Goal: Information Seeking & Learning: Learn about a topic

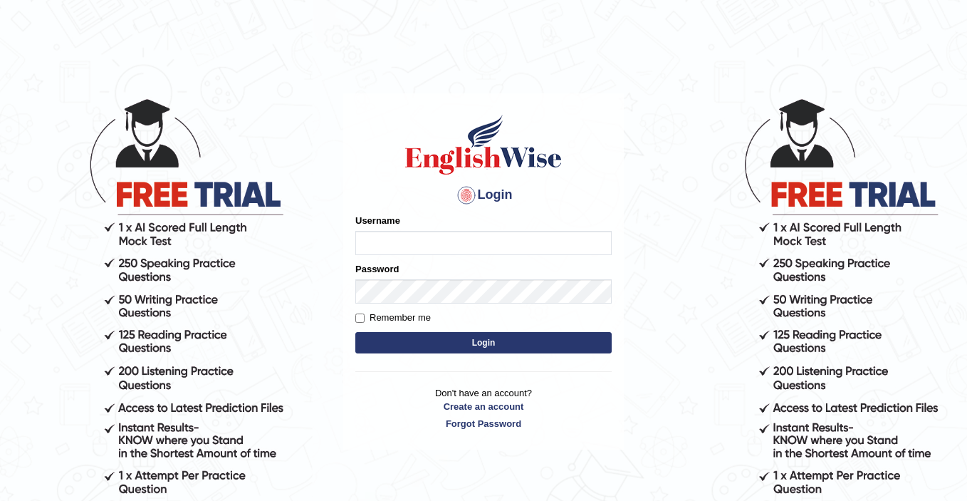
type input "ElliotM"
click at [457, 338] on button "Login" at bounding box center [483, 342] width 256 height 21
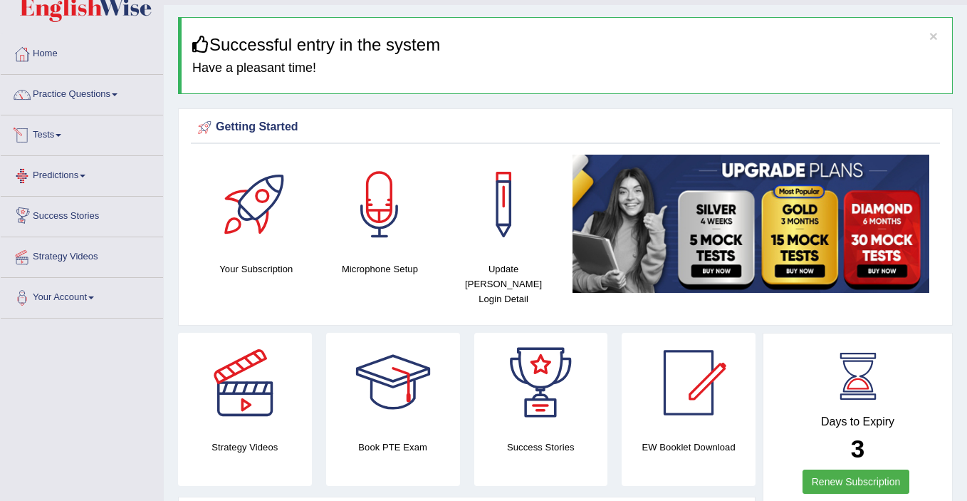
scroll to position [27, 0]
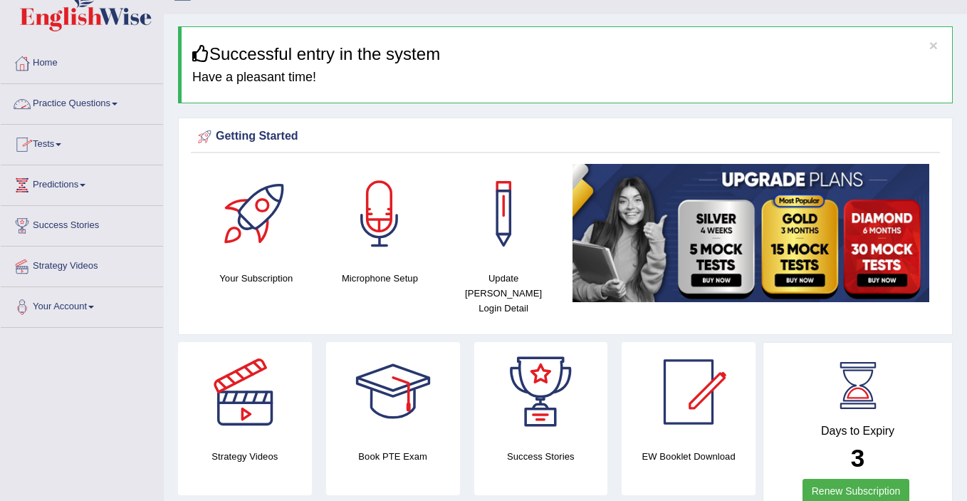
click at [84, 108] on link "Practice Questions" at bounding box center [82, 102] width 162 height 36
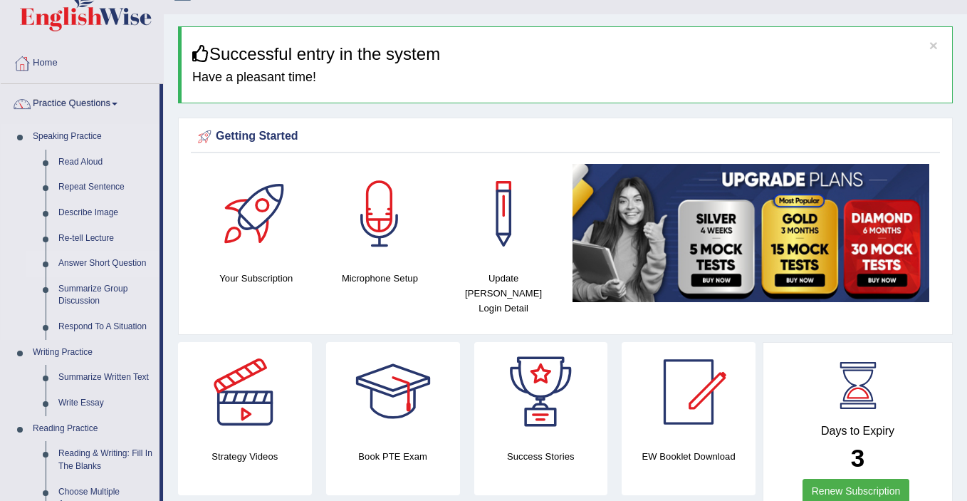
scroll to position [58, 0]
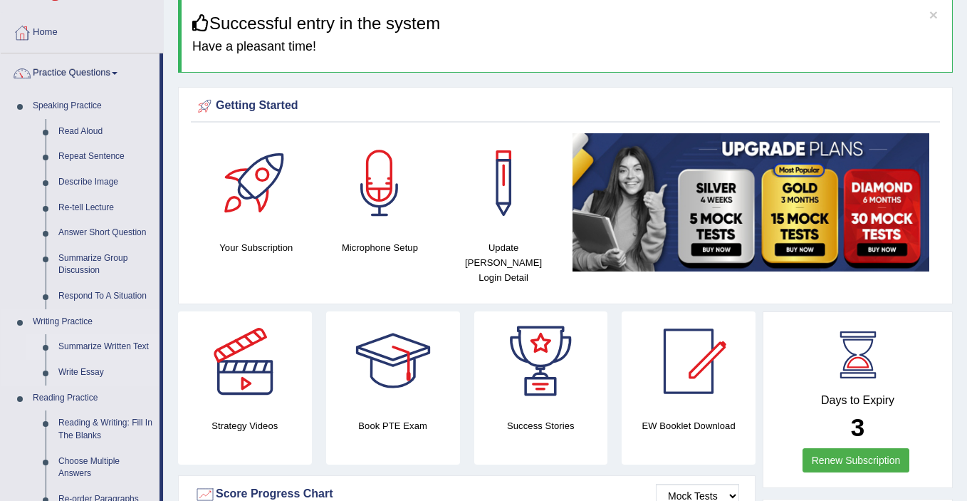
click at [108, 352] on link "Summarize Written Text" at bounding box center [106, 347] width 108 height 26
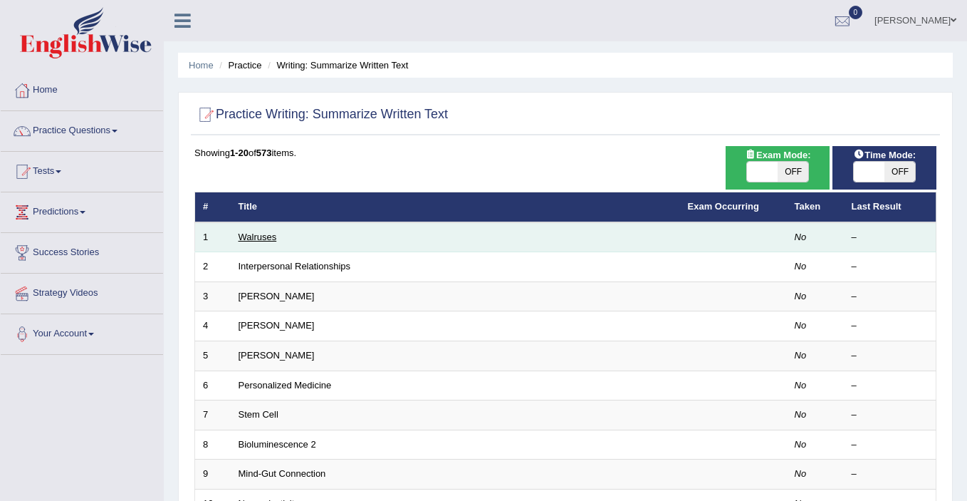
click at [263, 239] on link "Walruses" at bounding box center [258, 236] width 38 height 11
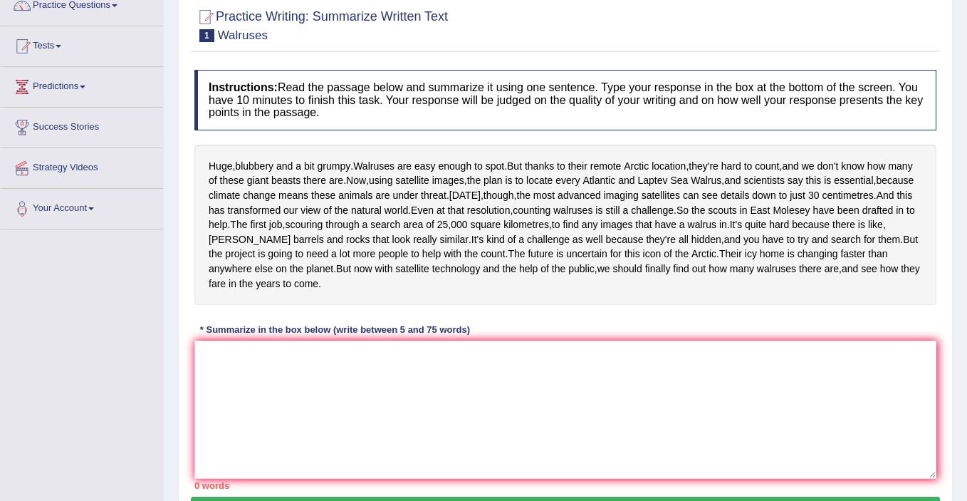
scroll to position [127, 0]
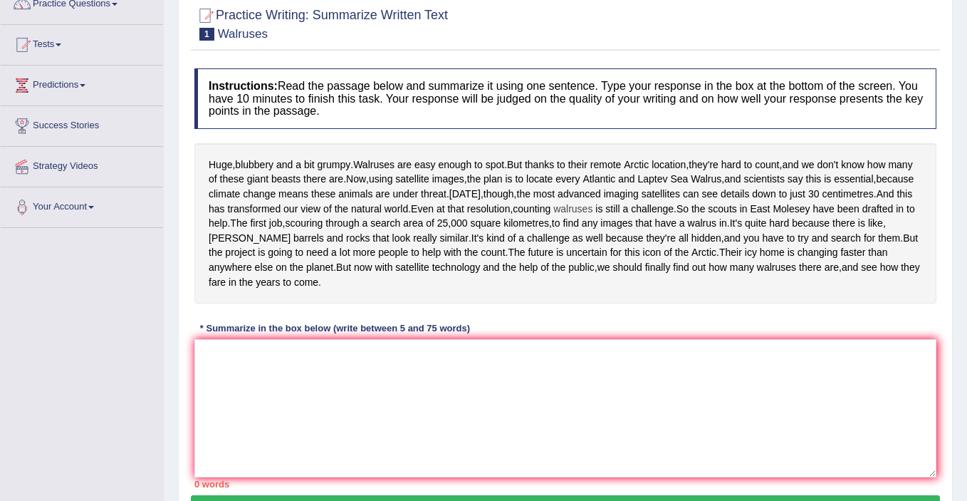
click at [553, 216] on span "walruses" at bounding box center [572, 209] width 39 height 15
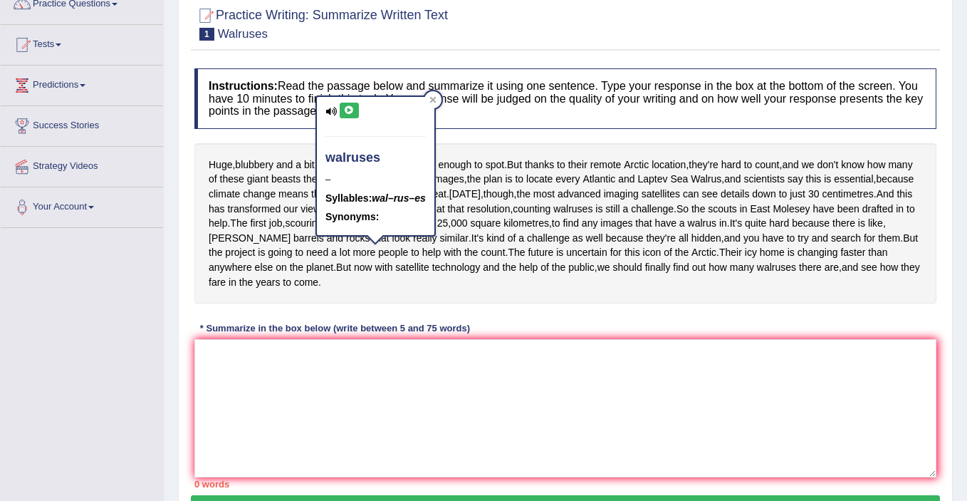
click at [345, 113] on icon at bounding box center [349, 110] width 11 height 9
click at [346, 113] on icon at bounding box center [349, 110] width 11 height 9
click at [508, 202] on div "Huge , blubbery and a bit grumpy . Walruses are easy enough to spot . But thank…" at bounding box center [565, 223] width 742 height 160
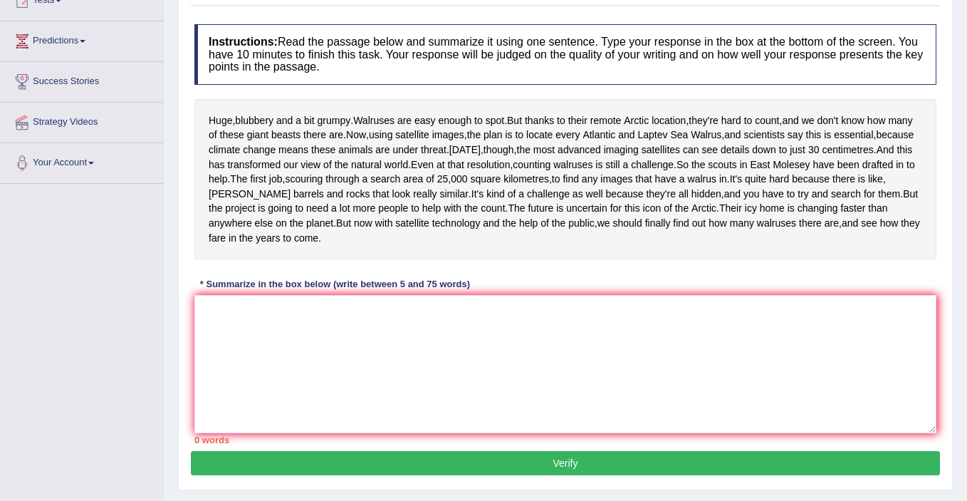
scroll to position [178, 0]
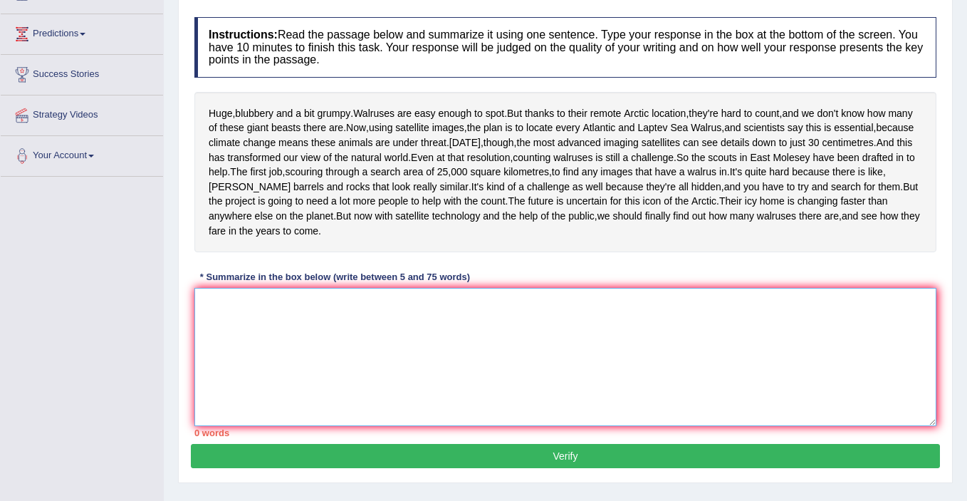
click at [352, 370] on textarea at bounding box center [565, 357] width 742 height 138
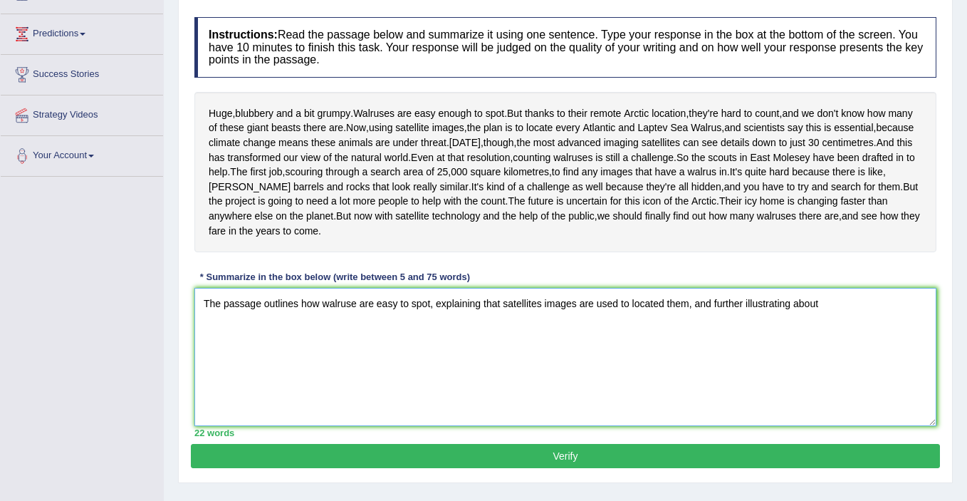
click at [360, 364] on textarea "The passage outlines how walruse are easy to spot, explaining that satellites i…" at bounding box center [565, 357] width 742 height 138
click at [834, 362] on textarea "The passage outlines how walruses are easy to spot, explaining that satellites …" at bounding box center [565, 357] width 742 height 138
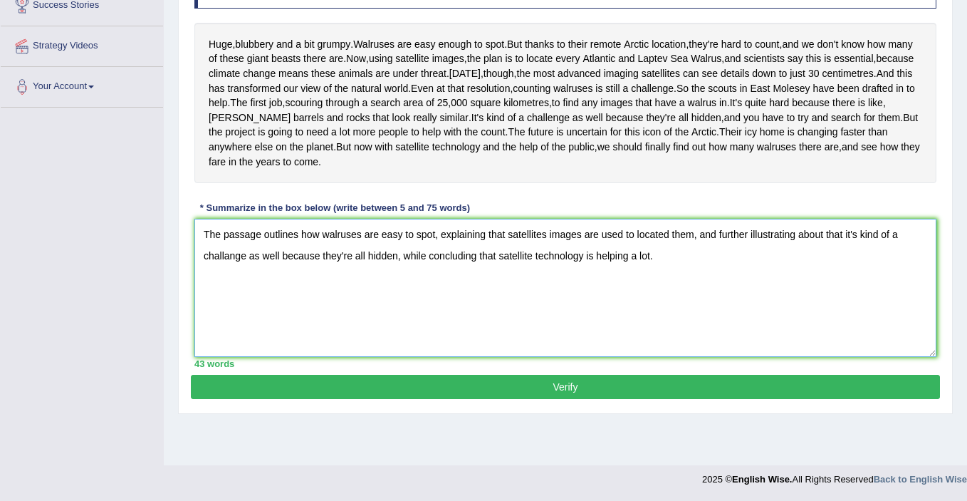
type textarea "The passage outlines how walruses are easy to spot, explaining that satellites …"
click at [550, 399] on button "Verify" at bounding box center [565, 387] width 749 height 24
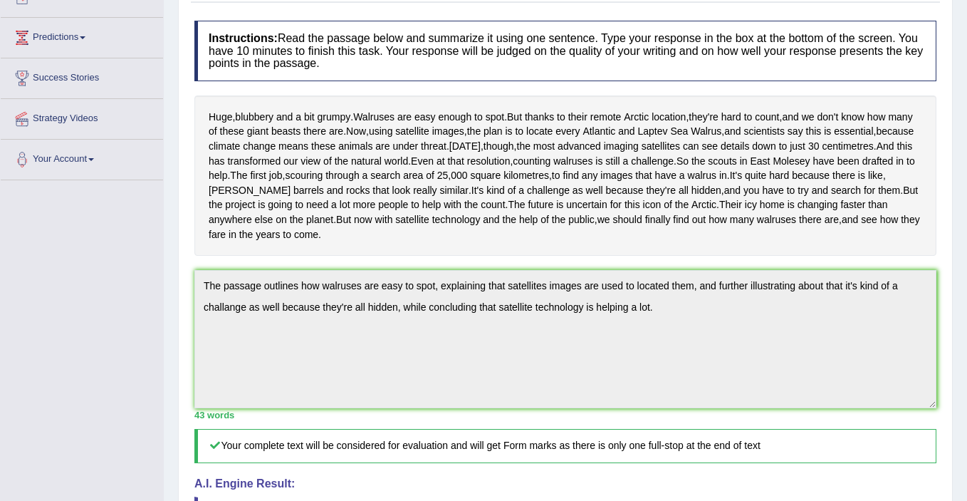
scroll to position [0, 0]
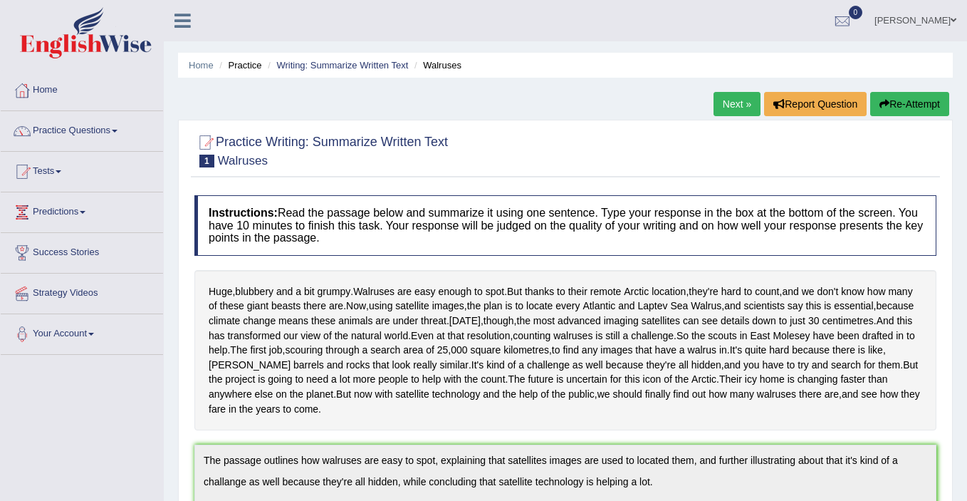
click at [728, 100] on link "Next »" at bounding box center [736, 104] width 47 height 24
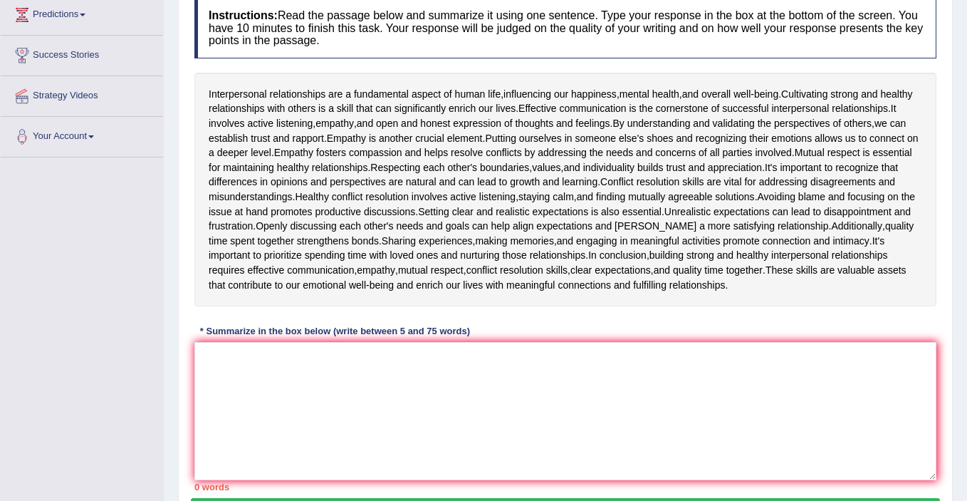
scroll to position [199, 0]
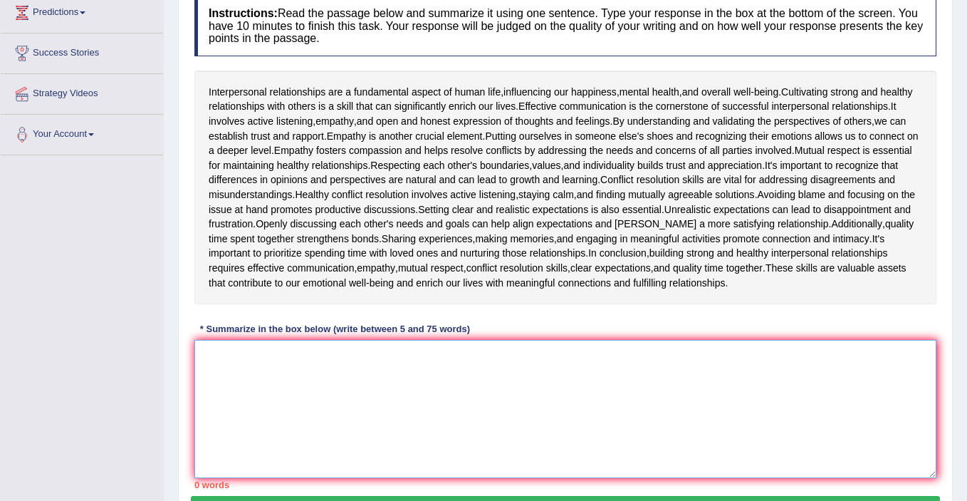
click at [352, 373] on textarea at bounding box center [565, 409] width 742 height 138
drag, startPoint x: 366, startPoint y: 90, endPoint x: 513, endPoint y: 88, distance: 147.4
click at [513, 88] on div "Interpersonal relationships are a fundamental aspect of human life , influencin…" at bounding box center [565, 187] width 742 height 234
click at [476, 108] on span "enrich" at bounding box center [462, 106] width 27 height 15
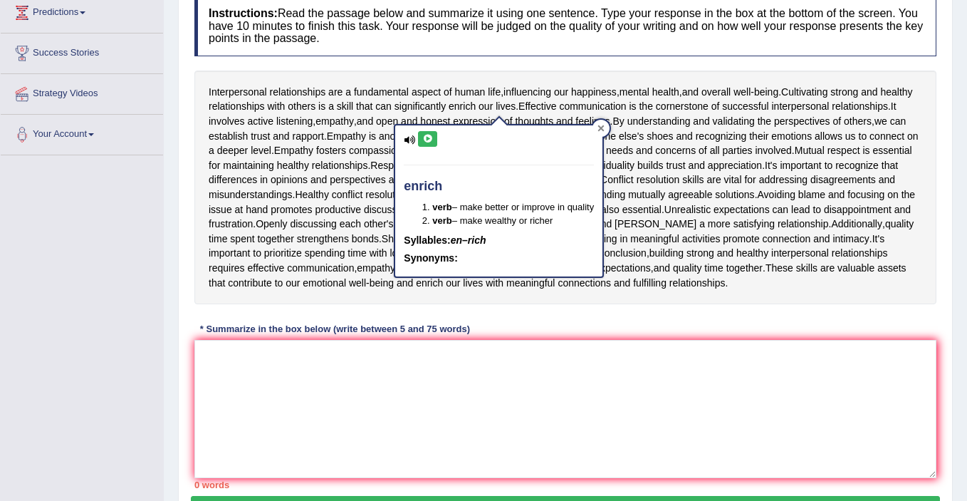
click at [604, 125] on icon at bounding box center [600, 128] width 7 height 7
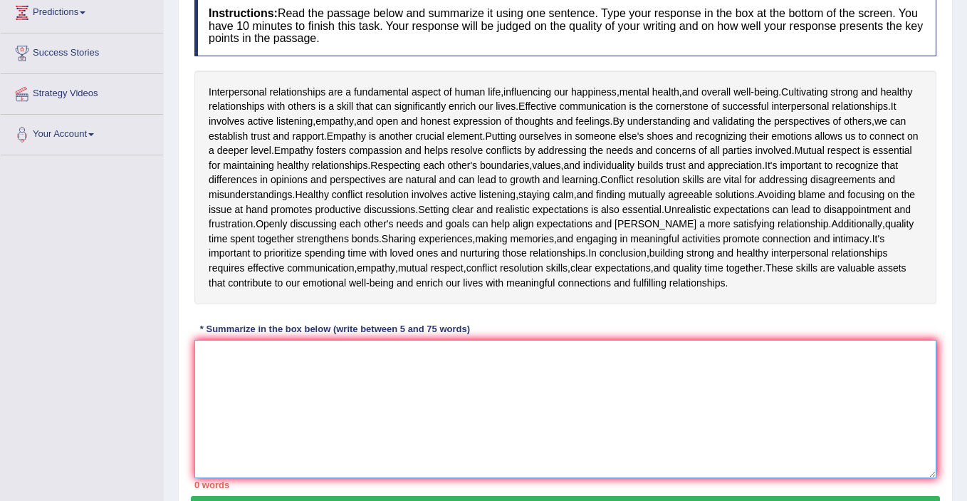
click at [319, 385] on textarea at bounding box center [565, 409] width 742 height 138
click at [339, 373] on textarea at bounding box center [565, 409] width 742 height 138
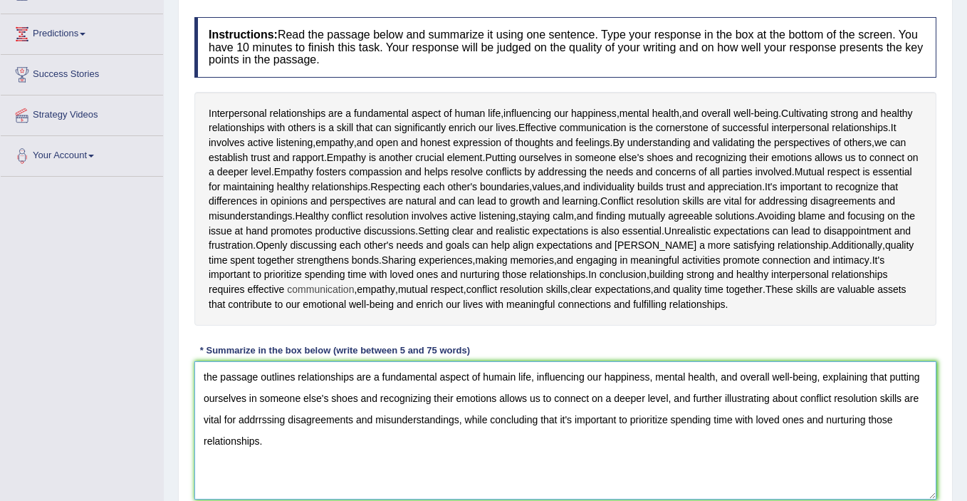
scroll to position [167, 0]
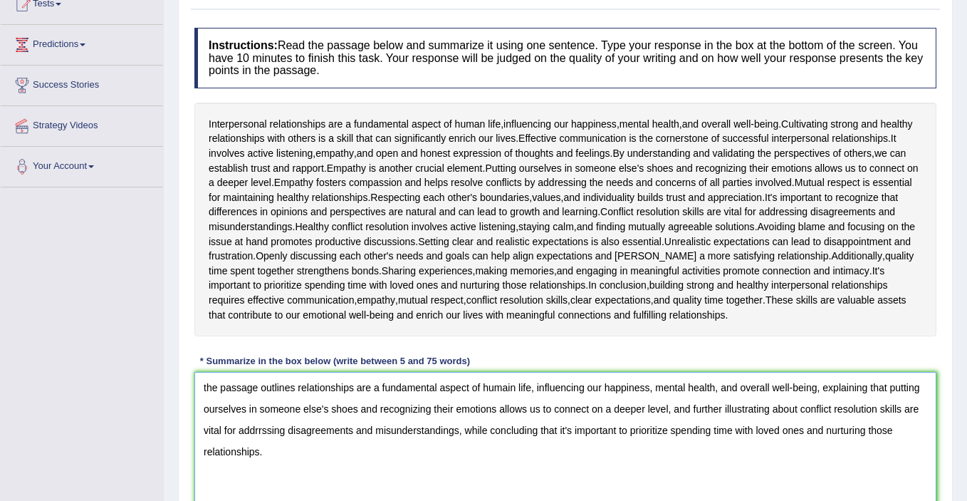
click at [208, 406] on textarea "the passage outlines relationships are a fundamental aspect of humain life, inf…" at bounding box center [565, 441] width 742 height 138
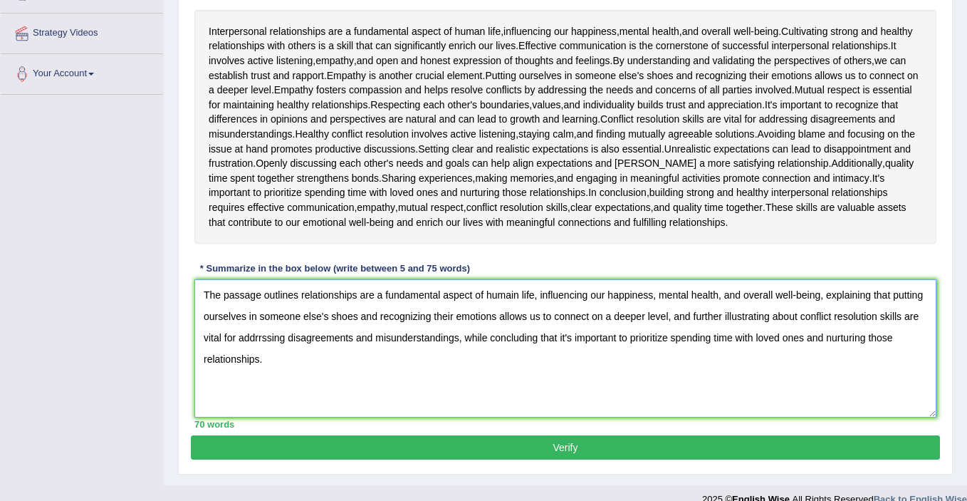
scroll to position [262, 0]
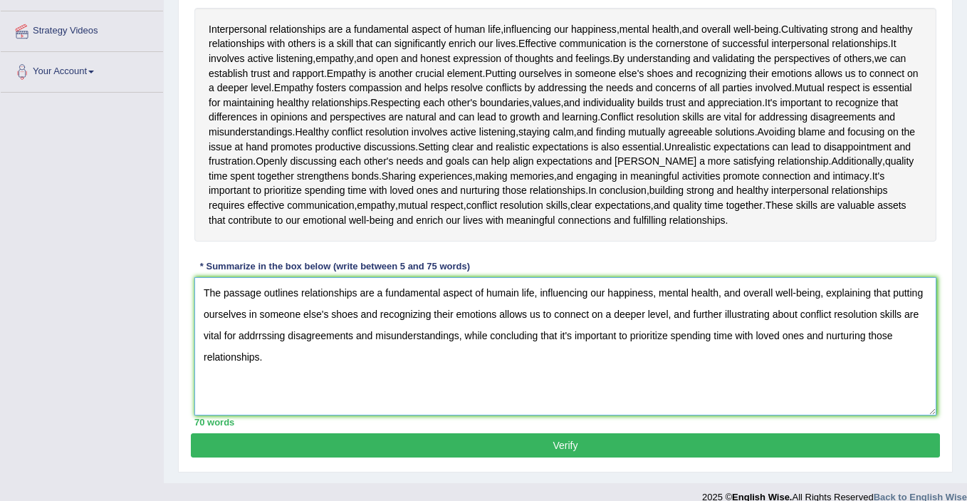
click at [304, 352] on textarea "The passage outlines relationships are a fundamental aspect of humain life, inf…" at bounding box center [565, 346] width 742 height 138
click at [327, 350] on textarea "The passage outlines relationships are a fundamental aspect of humain life, inf…" at bounding box center [565, 346] width 742 height 138
type textarea "The passage outlines relationships are a fundamental aspect of humain life, inf…"
click at [469, 457] on button "Verify" at bounding box center [565, 445] width 749 height 24
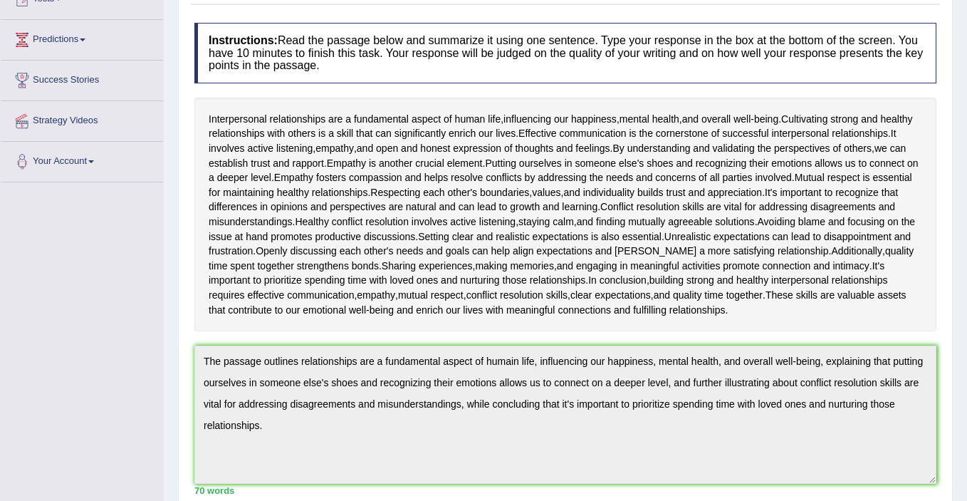
scroll to position [0, 0]
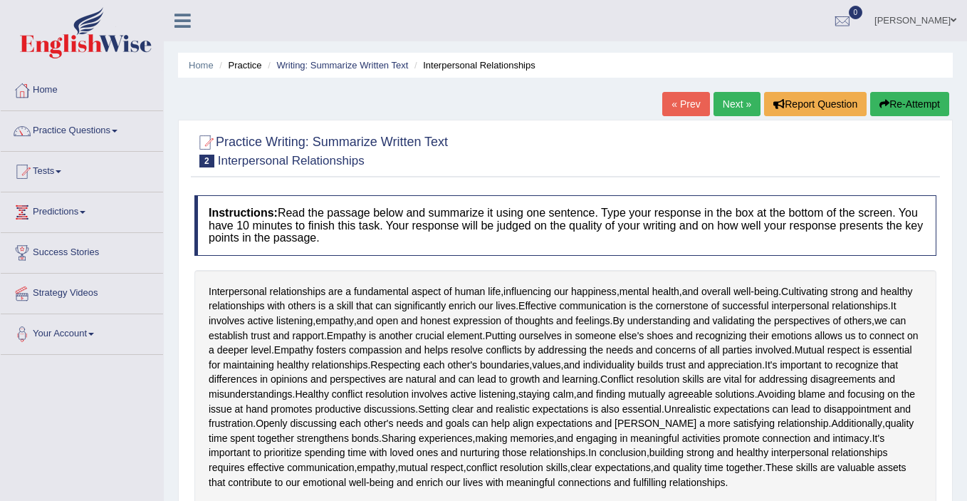
click at [726, 103] on link "Next »" at bounding box center [736, 104] width 47 height 24
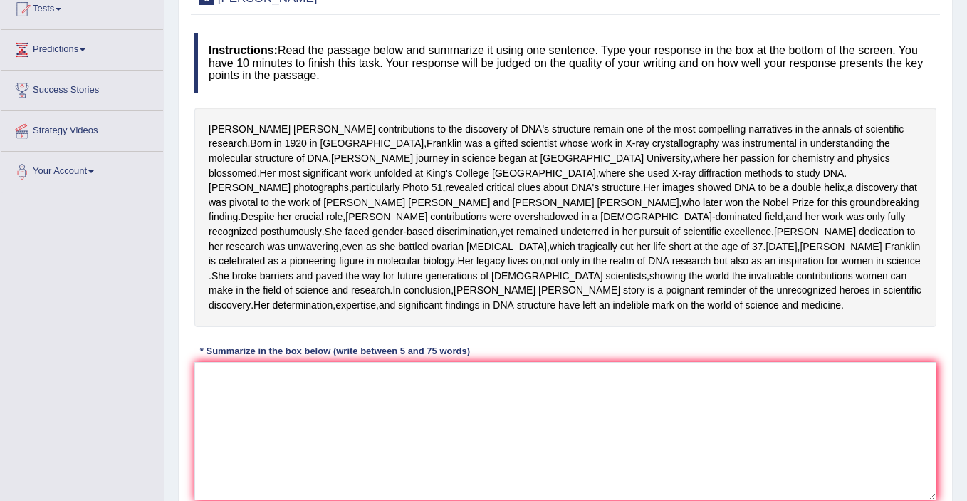
scroll to position [164, 0]
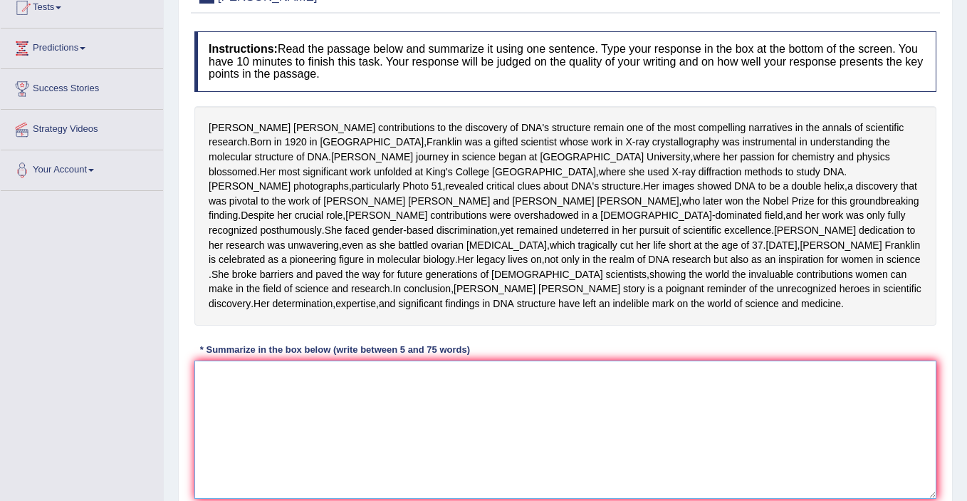
click at [441, 469] on textarea at bounding box center [565, 429] width 742 height 138
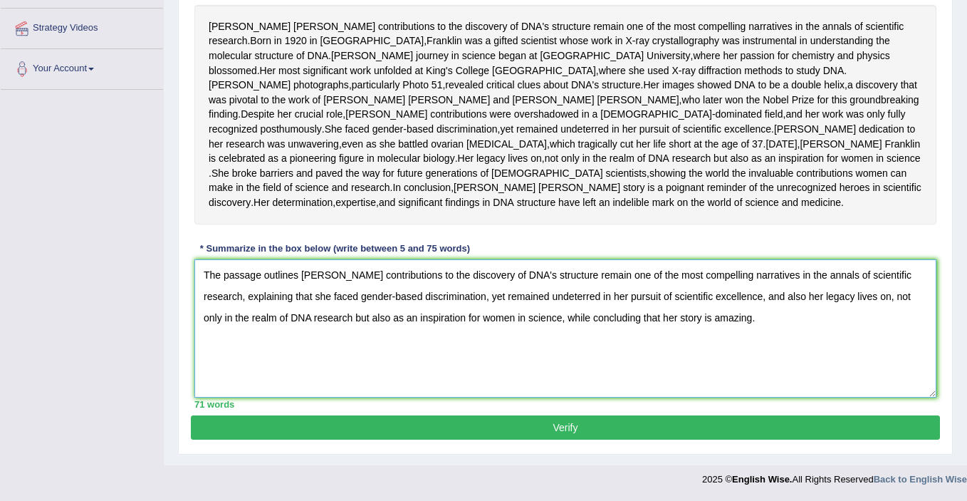
scroll to position [339, 0]
type textarea "The passage outlines Rosalind Franklin's contributions to the discovery of DNA'…"
click at [495, 427] on button "Verify" at bounding box center [565, 427] width 749 height 24
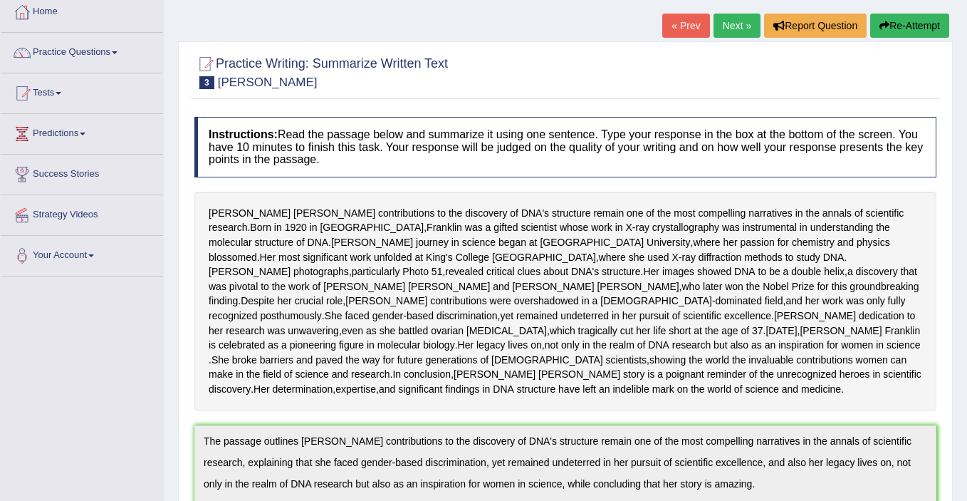
scroll to position [0, 0]
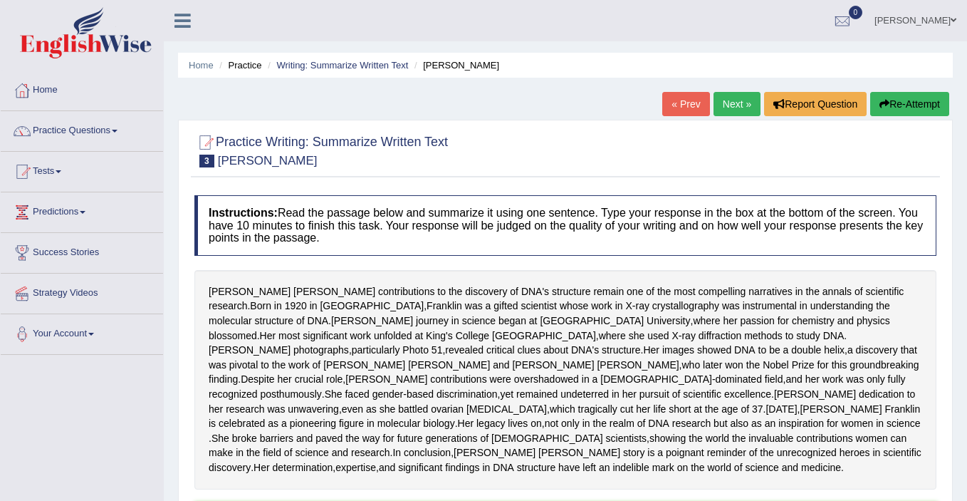
click at [672, 104] on link "« Prev" at bounding box center [685, 104] width 47 height 24
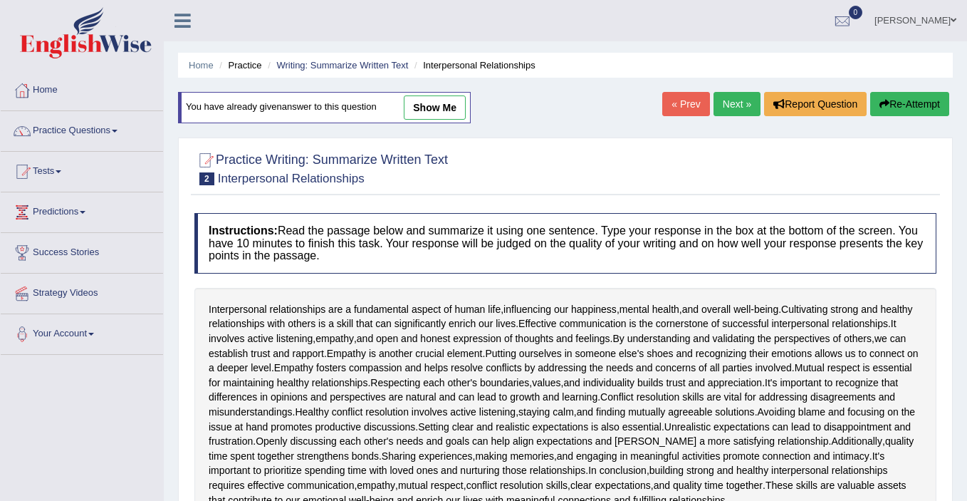
click at [673, 103] on link "« Prev" at bounding box center [685, 104] width 47 height 24
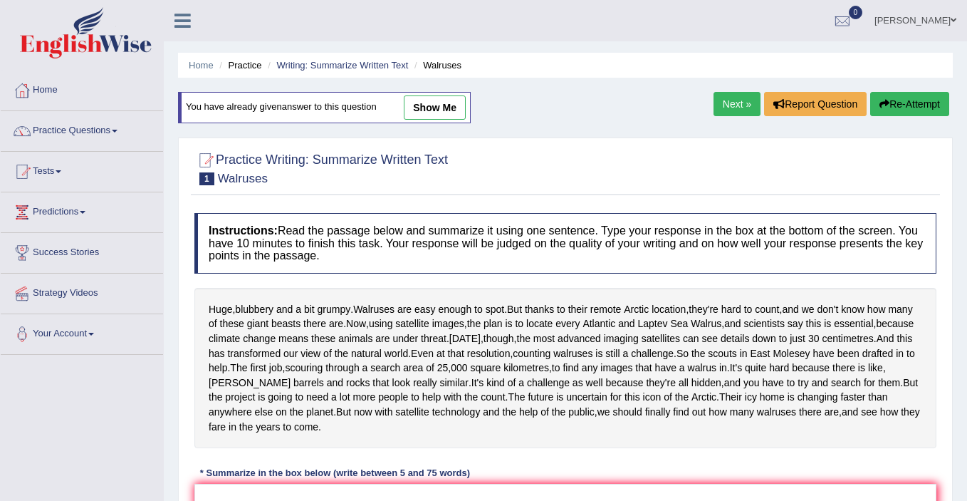
click at [429, 112] on link "show me" at bounding box center [435, 107] width 62 height 24
type textarea "The passage outlines how walruses are easy to spot, explaining that satellites …"
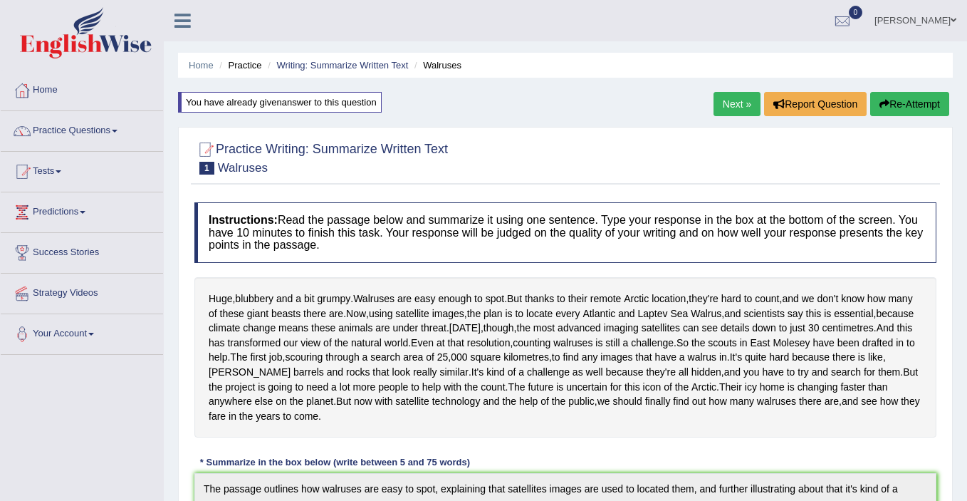
click at [723, 105] on link "Next »" at bounding box center [736, 104] width 47 height 24
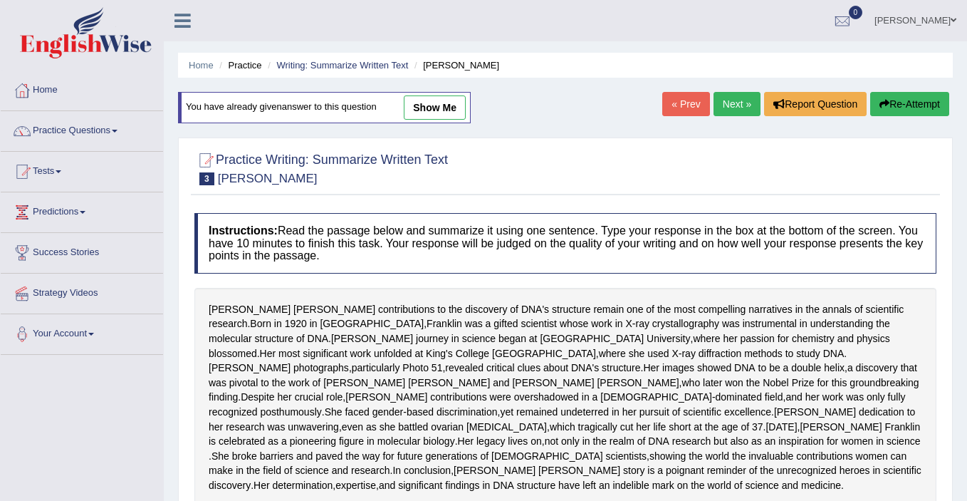
click at [723, 105] on link "Next »" at bounding box center [736, 104] width 47 height 24
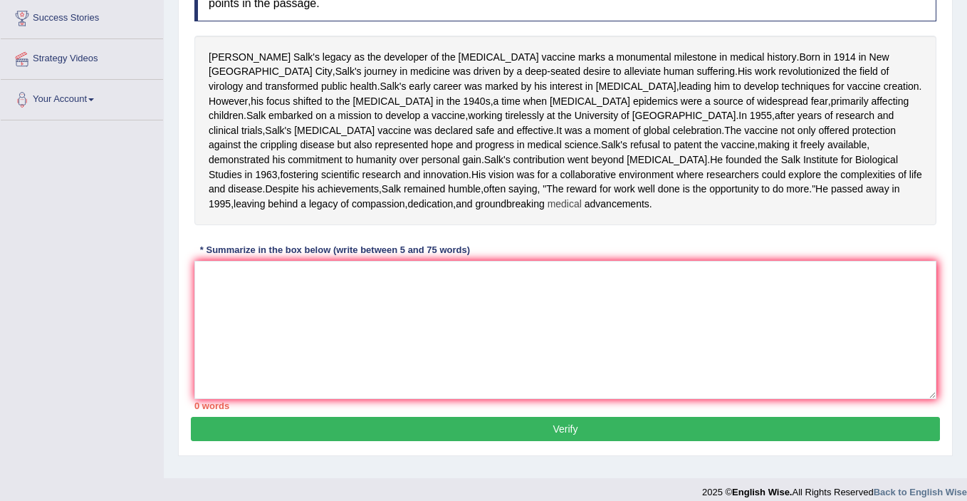
scroll to position [255, 0]
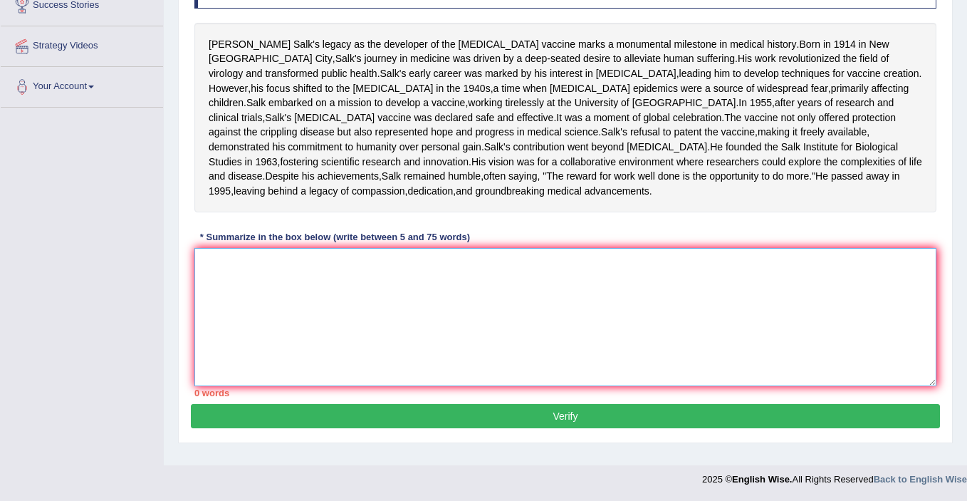
click at [355, 344] on textarea at bounding box center [565, 317] width 742 height 138
click at [330, 325] on textarea at bounding box center [565, 317] width 742 height 138
type textarea "t"
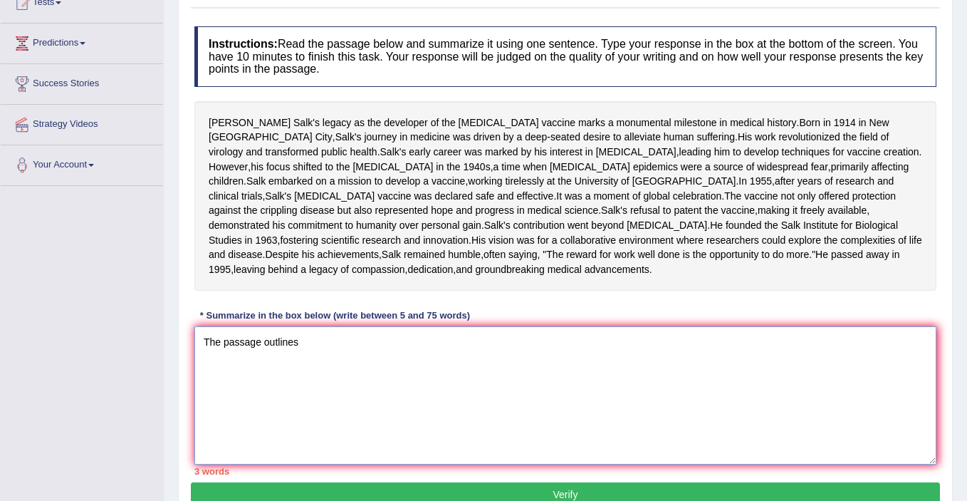
scroll to position [165, 0]
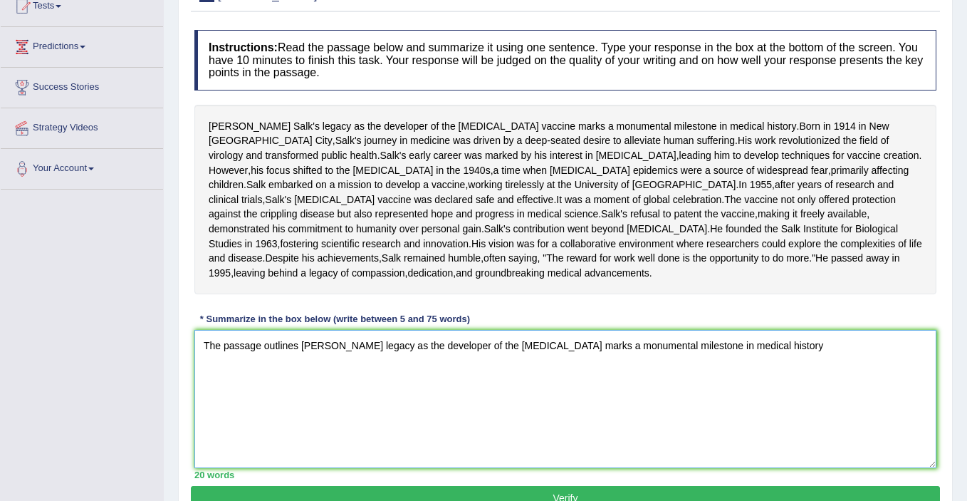
drag, startPoint x: 785, startPoint y: 425, endPoint x: 278, endPoint y: 405, distance: 507.4
click at [278, 405] on textarea "The passage outlines Jonas Salk's legacy as the developer of the polio vaccine …" at bounding box center [565, 399] width 742 height 138
click at [293, 415] on textarea "The passage outlines Jonas Salk's legacy as the developer of the polio vaccine …" at bounding box center [565, 399] width 742 height 138
click at [788, 413] on textarea "The passage outlines Jonas Salk's legacy as the developer of the polio vaccine …" at bounding box center [565, 399] width 742 height 138
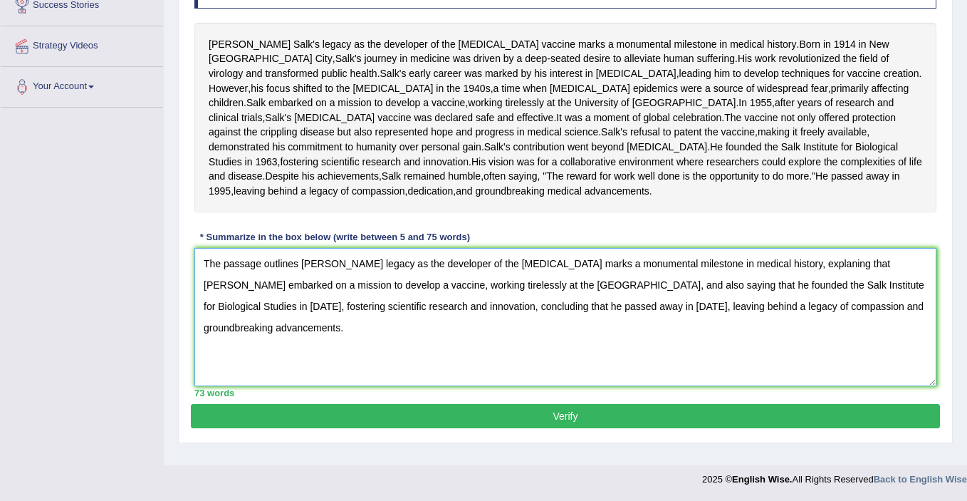
scroll to position [309, 0]
type textarea "The passage outlines Jonas Salk's legacy as the developer of the polio vaccine …"
click at [578, 422] on button "Verify" at bounding box center [565, 416] width 749 height 24
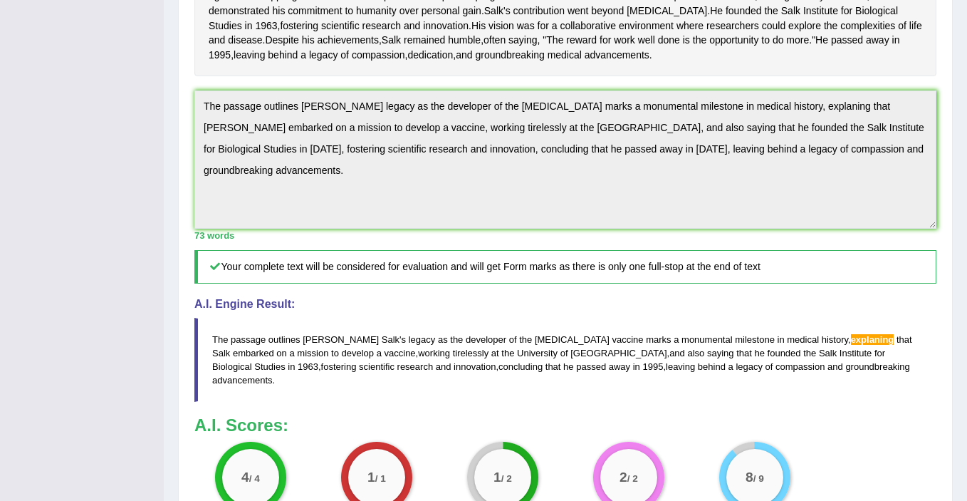
scroll to position [409, 0]
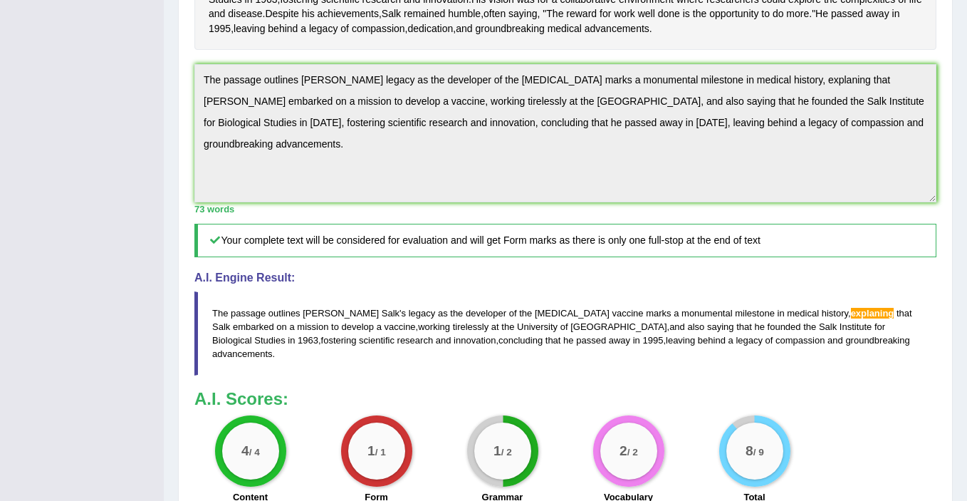
click at [157, 238] on div "Toggle navigation Home Practice Questions Speaking Practice Read Aloud Repeat S…" at bounding box center [483, 114] width 967 height 1047
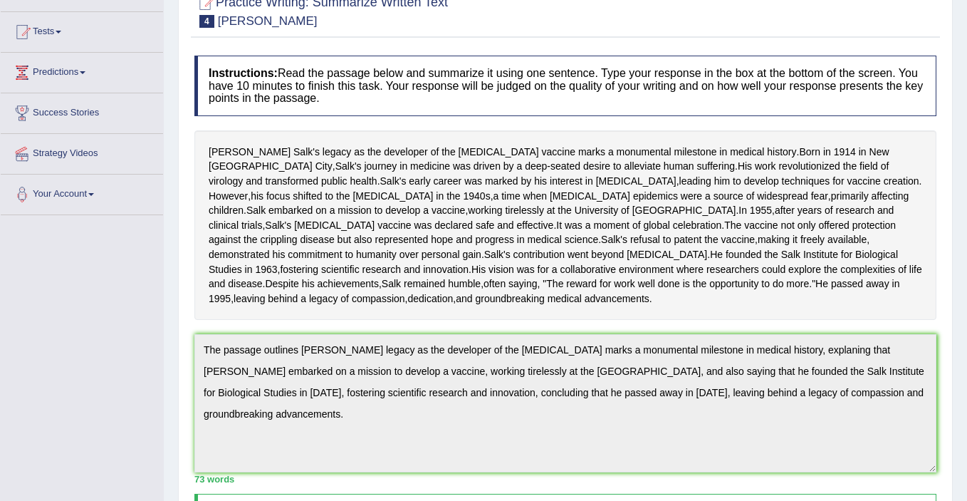
scroll to position [0, 0]
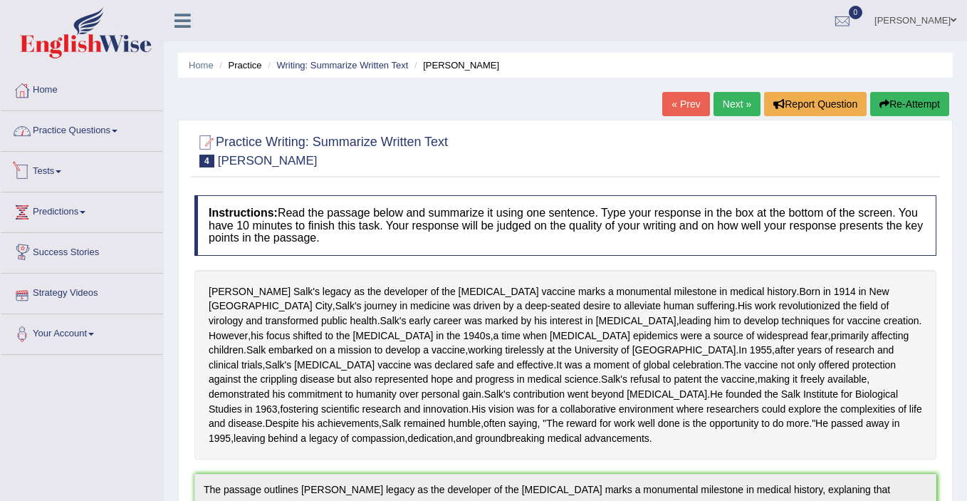
click at [96, 132] on link "Practice Questions" at bounding box center [82, 129] width 162 height 36
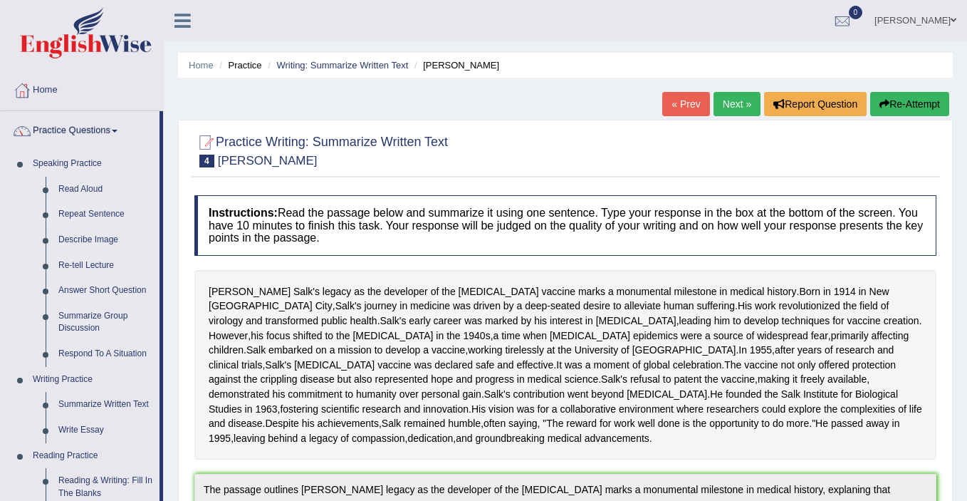
click at [85, 215] on link "Repeat Sentence" at bounding box center [106, 215] width 108 height 26
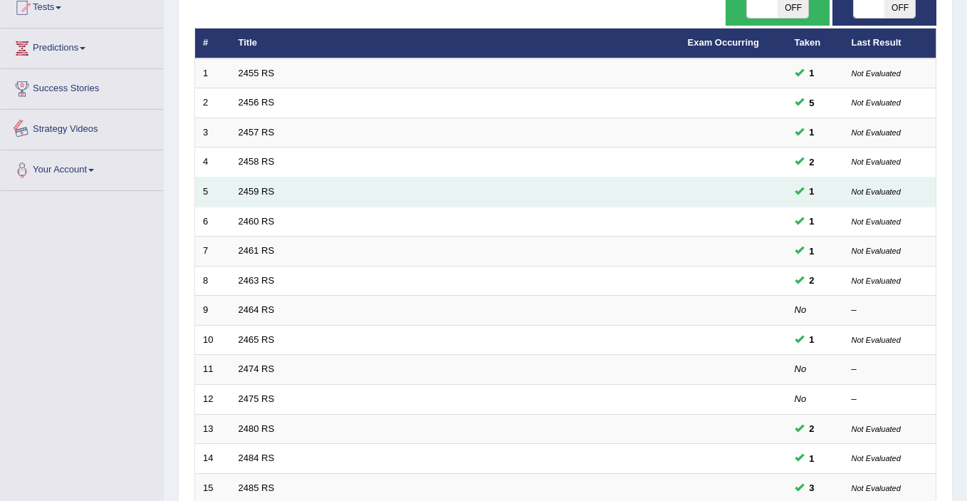
scroll to position [163, 0]
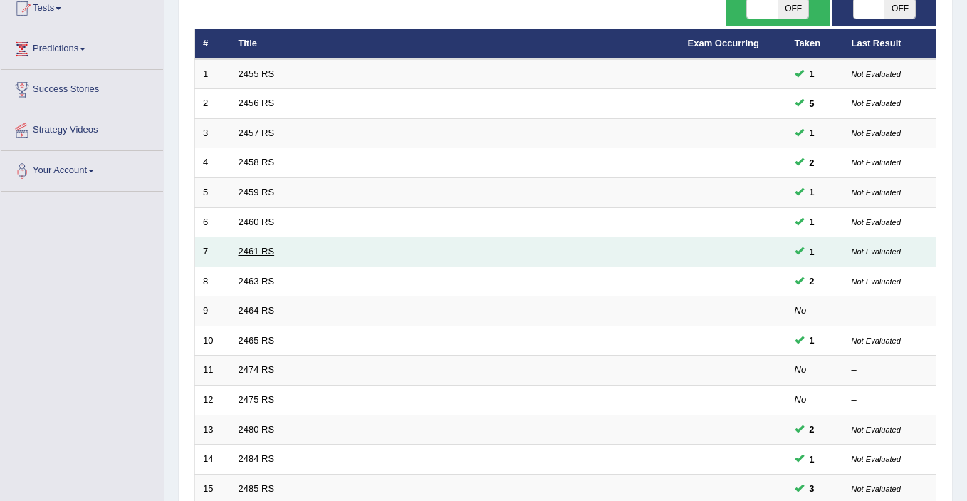
click at [251, 246] on link "2461 RS" at bounding box center [257, 251] width 36 height 11
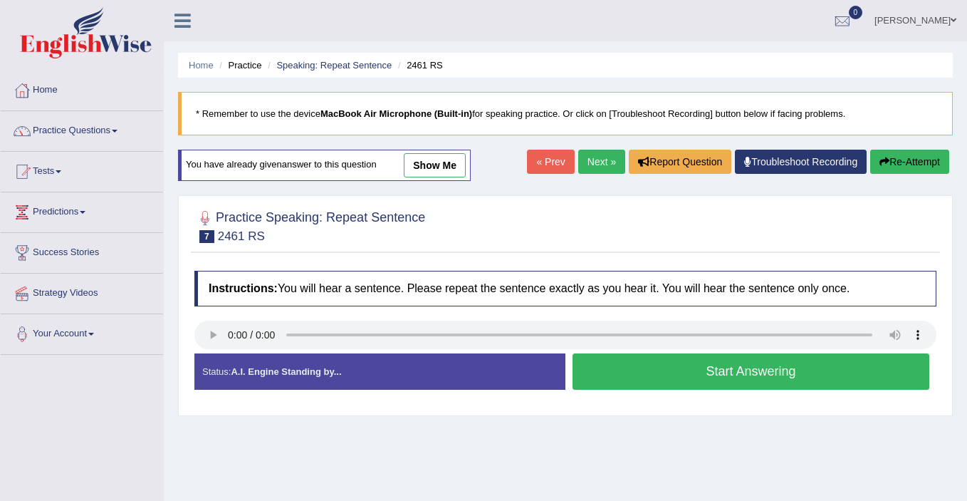
click at [721, 379] on button "Start Answering" at bounding box center [750, 371] width 357 height 36
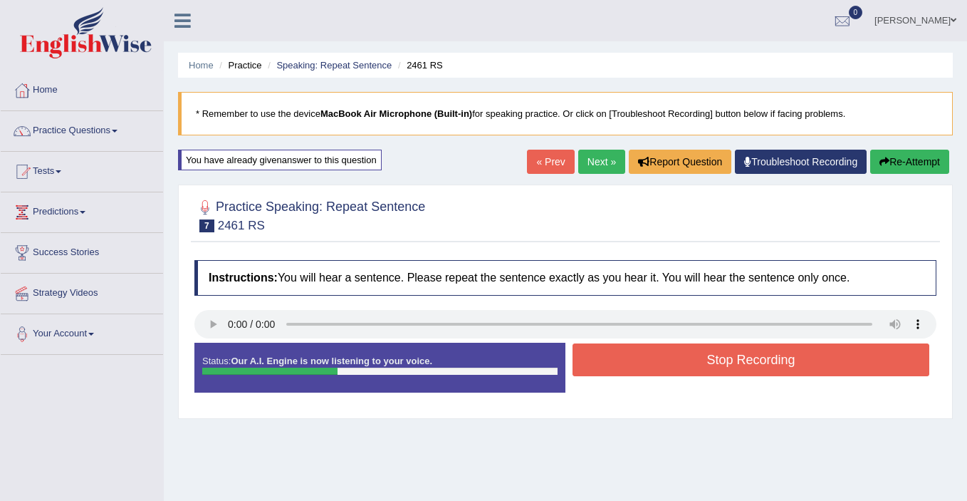
click at [545, 172] on link "« Prev" at bounding box center [550, 162] width 47 height 24
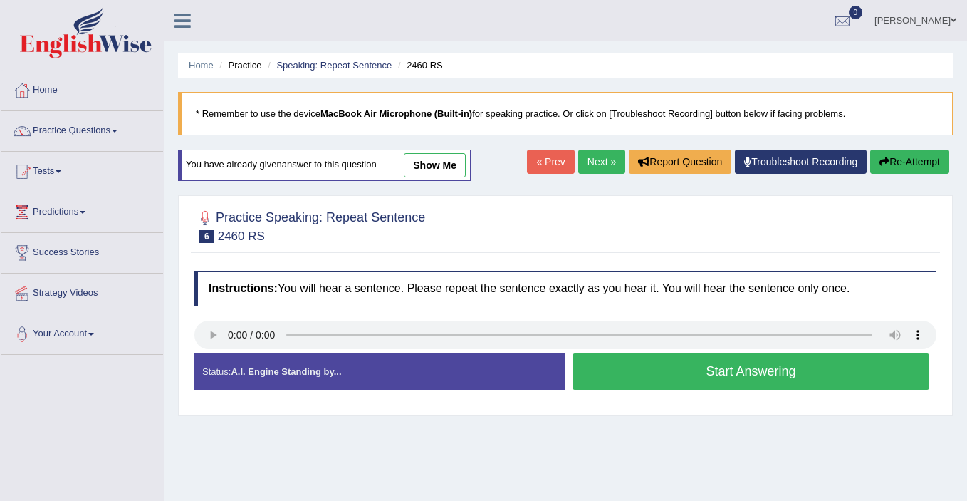
click at [644, 372] on button "Start Answering" at bounding box center [750, 371] width 357 height 36
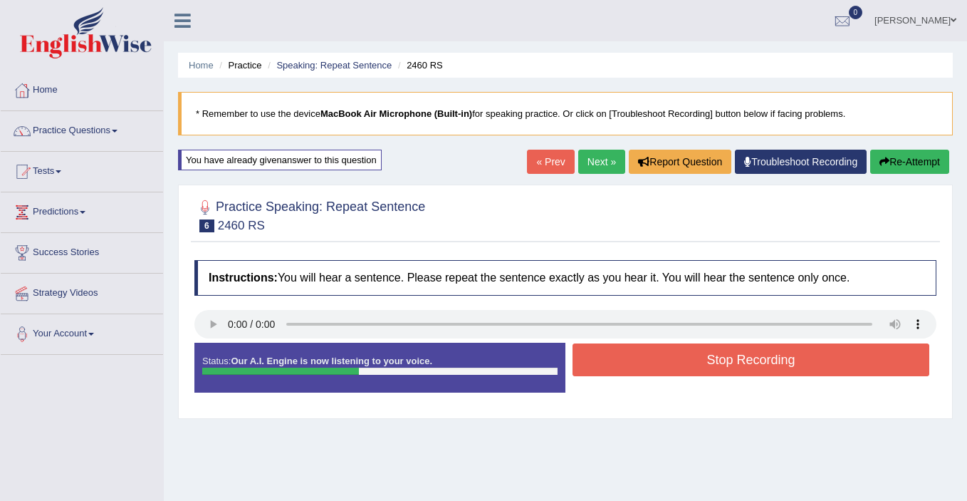
click at [644, 372] on button "Stop Recording" at bounding box center [750, 359] width 357 height 33
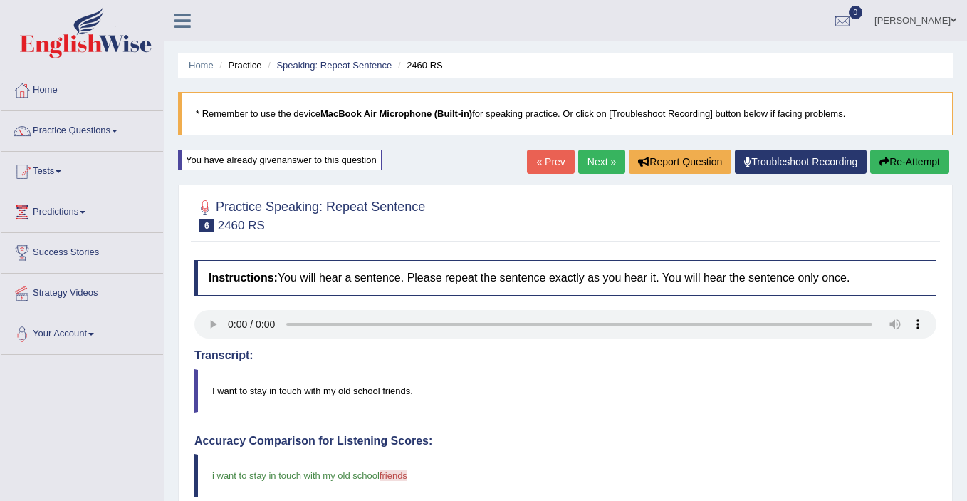
click at [600, 155] on link "Next »" at bounding box center [601, 162] width 47 height 24
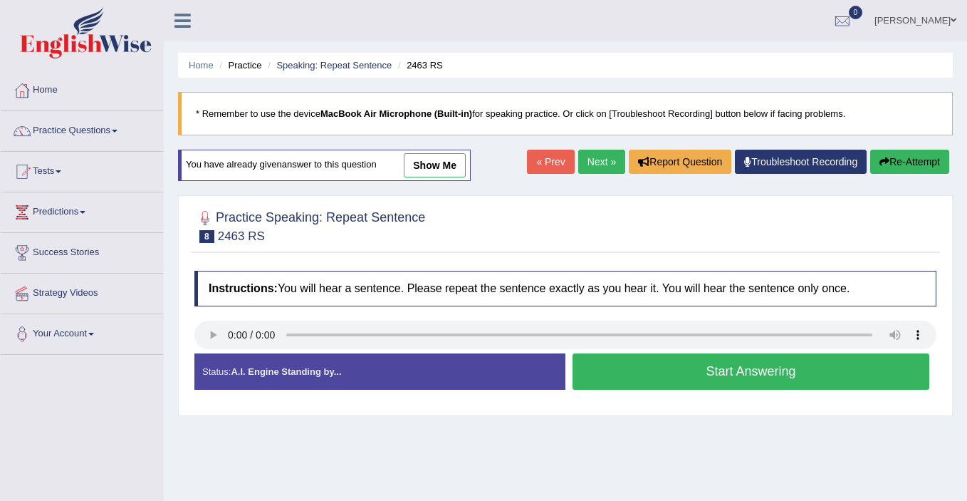
click at [639, 375] on button "Start Answering" at bounding box center [750, 371] width 357 height 36
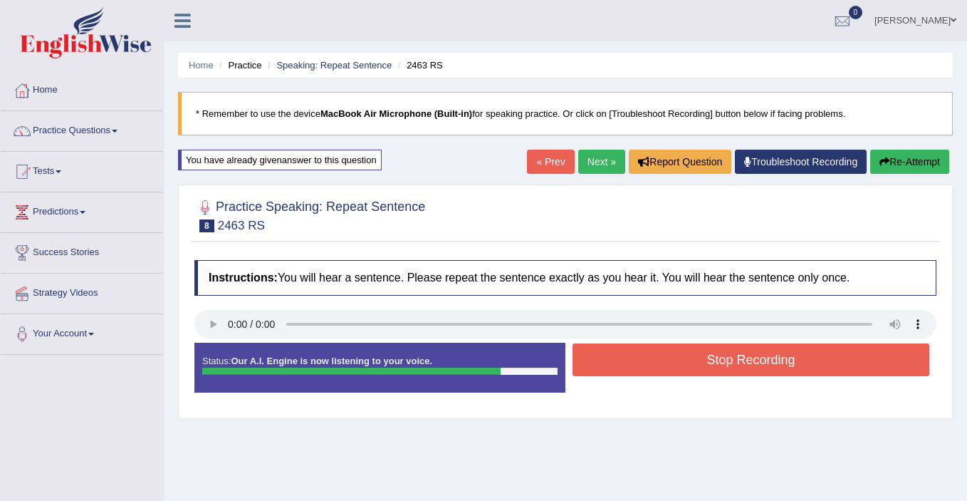
click at [720, 362] on button "Stop Recording" at bounding box center [750, 359] width 357 height 33
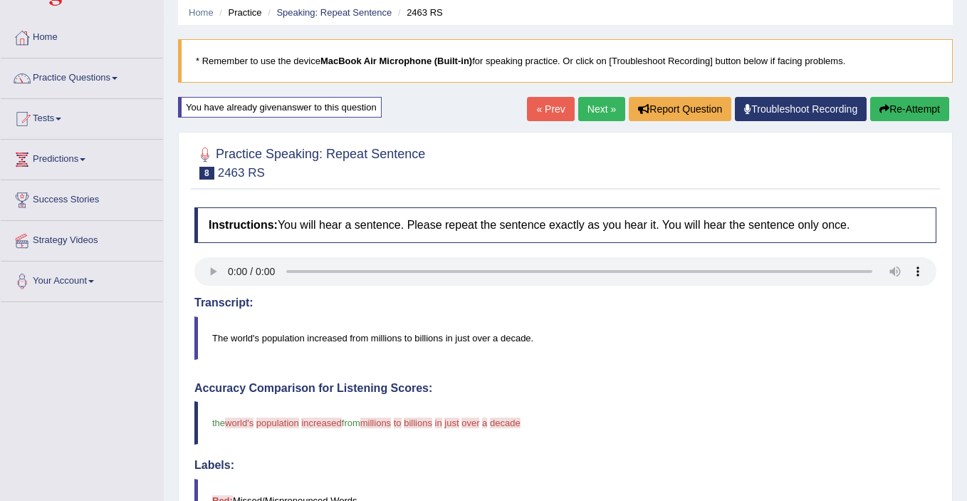
scroll to position [51, 0]
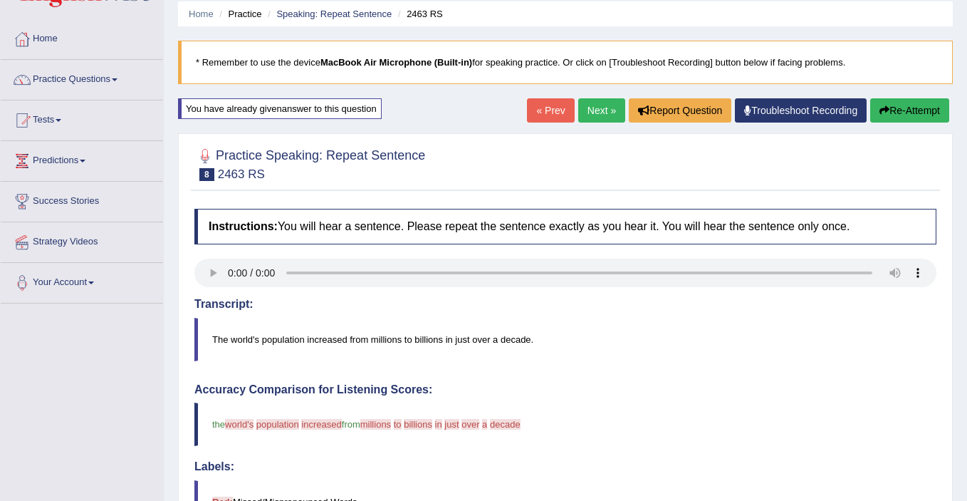
click at [597, 109] on link "Next »" at bounding box center [601, 110] width 47 height 24
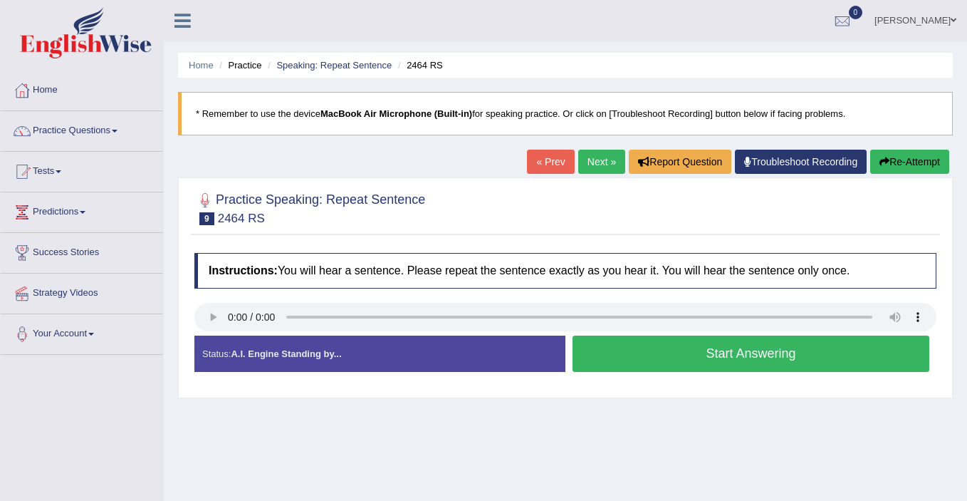
click at [630, 357] on button "Start Answering" at bounding box center [750, 353] width 357 height 36
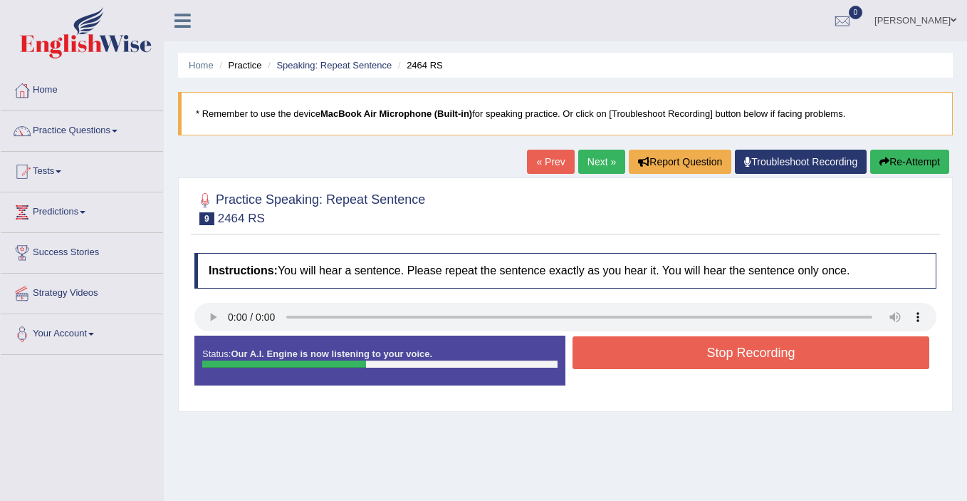
click at [599, 165] on link "Next »" at bounding box center [601, 162] width 47 height 24
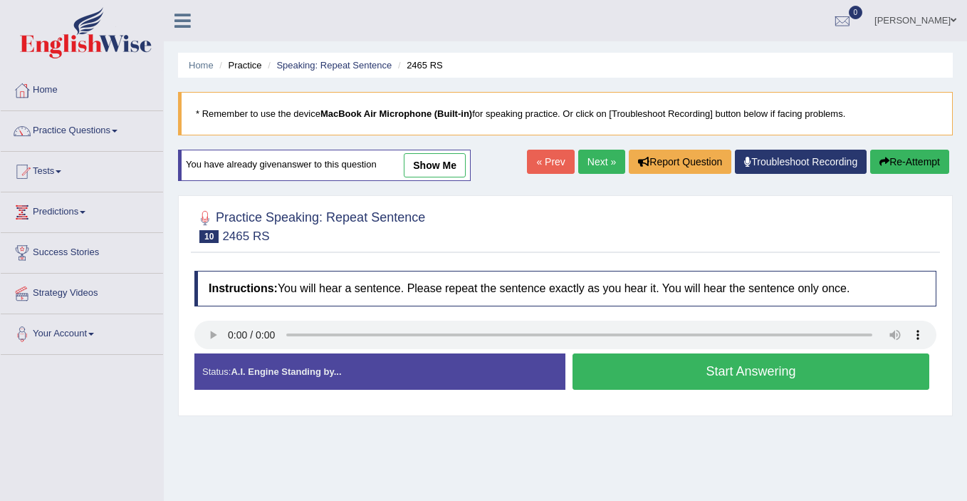
click at [651, 367] on button "Start Answering" at bounding box center [750, 371] width 357 height 36
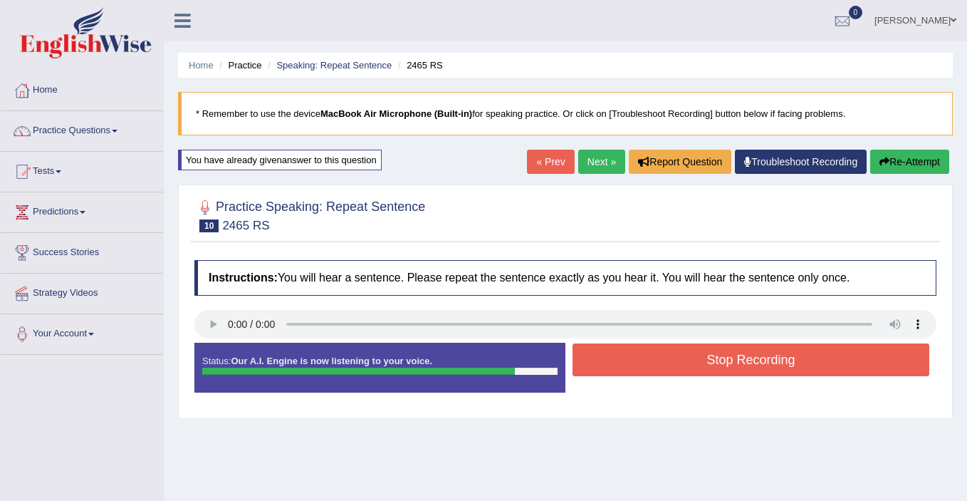
click at [651, 367] on button "Stop Recording" at bounding box center [750, 359] width 357 height 33
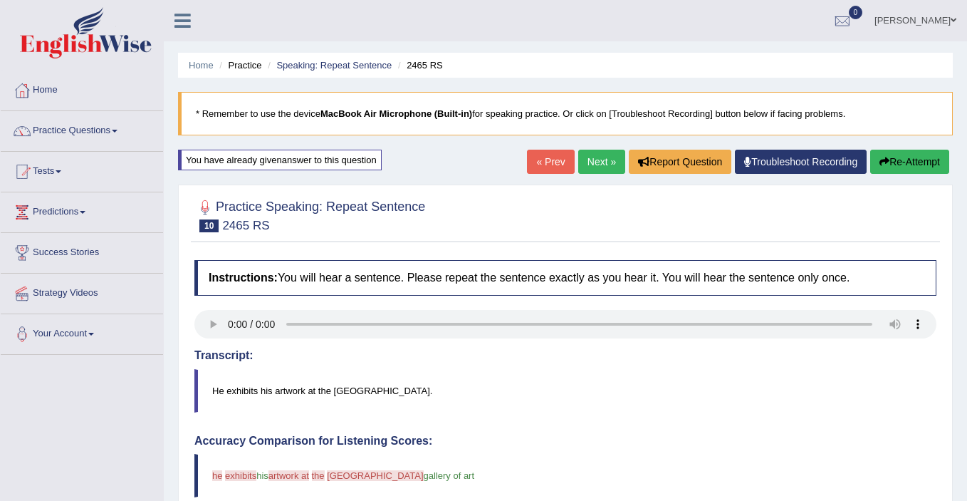
click at [587, 162] on link "Next »" at bounding box center [601, 162] width 47 height 24
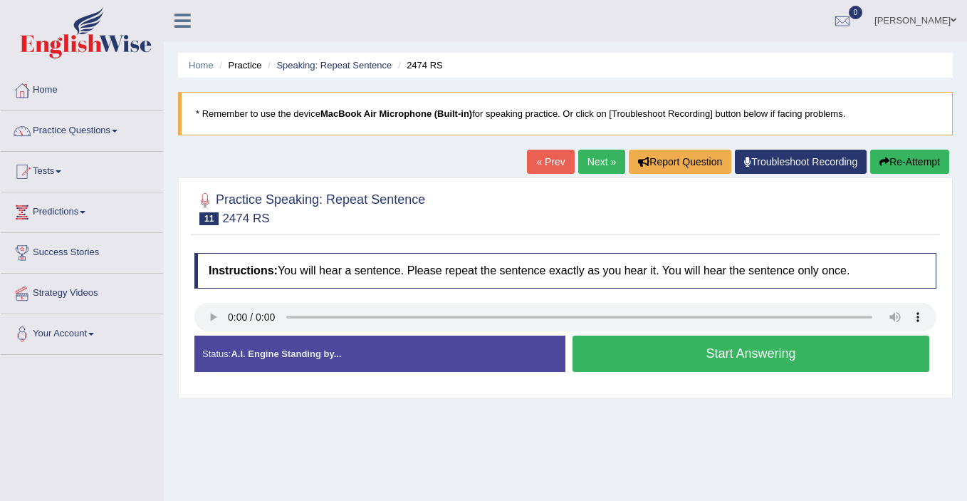
click at [655, 359] on button "Start Answering" at bounding box center [750, 353] width 357 height 36
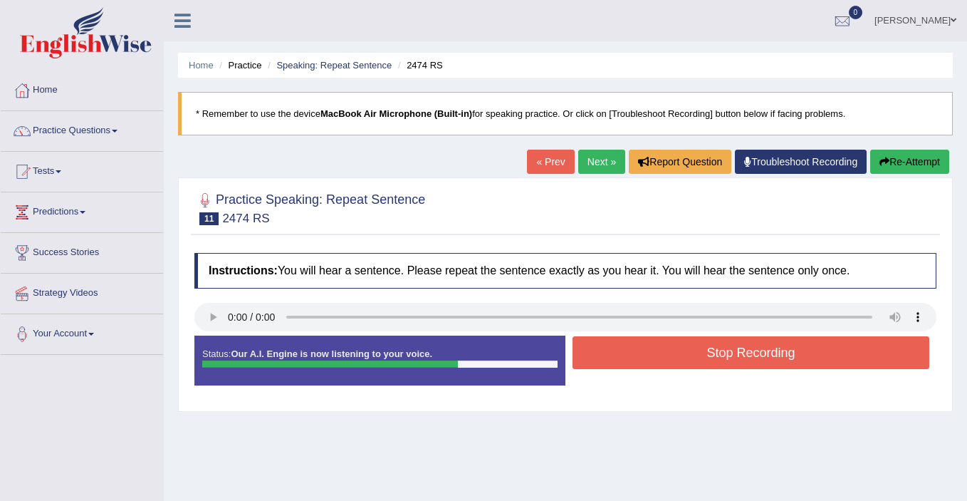
click at [655, 359] on button "Stop Recording" at bounding box center [750, 352] width 357 height 33
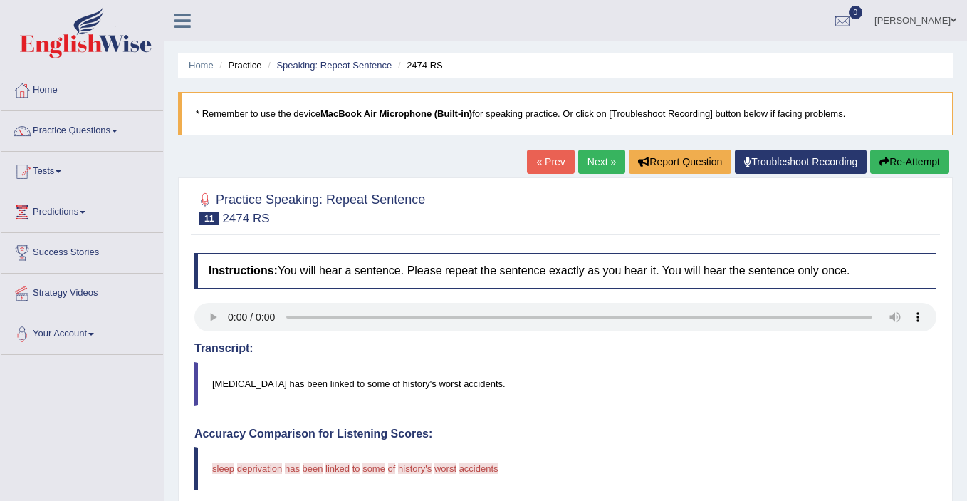
click at [603, 160] on link "Next »" at bounding box center [601, 162] width 47 height 24
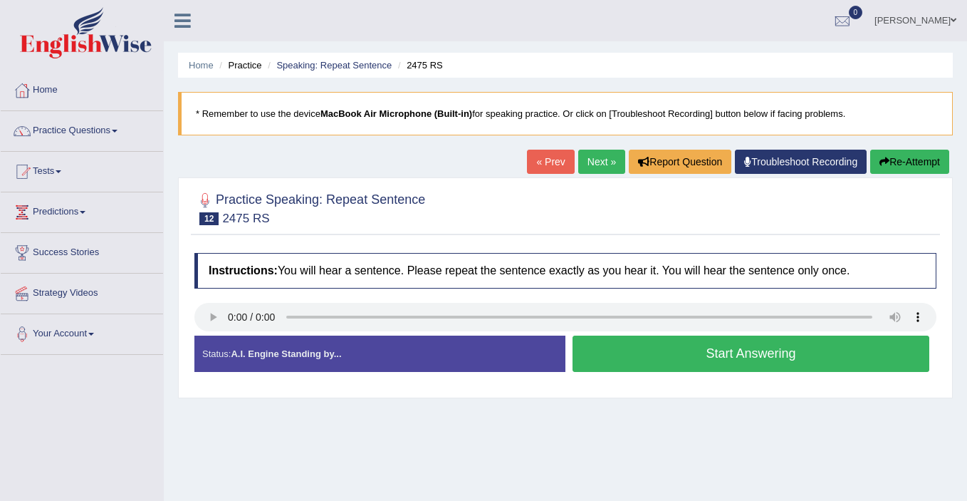
click at [701, 360] on button "Start Answering" at bounding box center [750, 353] width 357 height 36
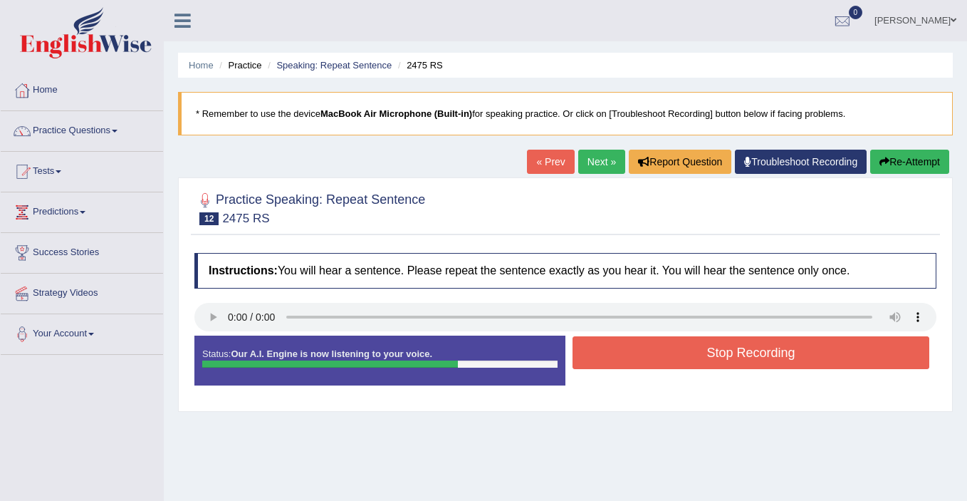
click at [701, 360] on button "Stop Recording" at bounding box center [750, 352] width 357 height 33
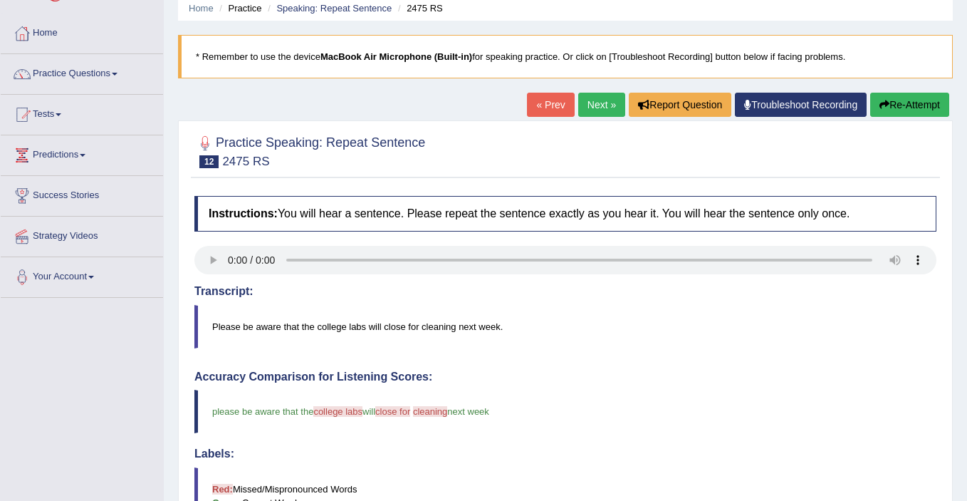
scroll to position [56, 0]
click at [592, 111] on link "Next »" at bounding box center [601, 105] width 47 height 24
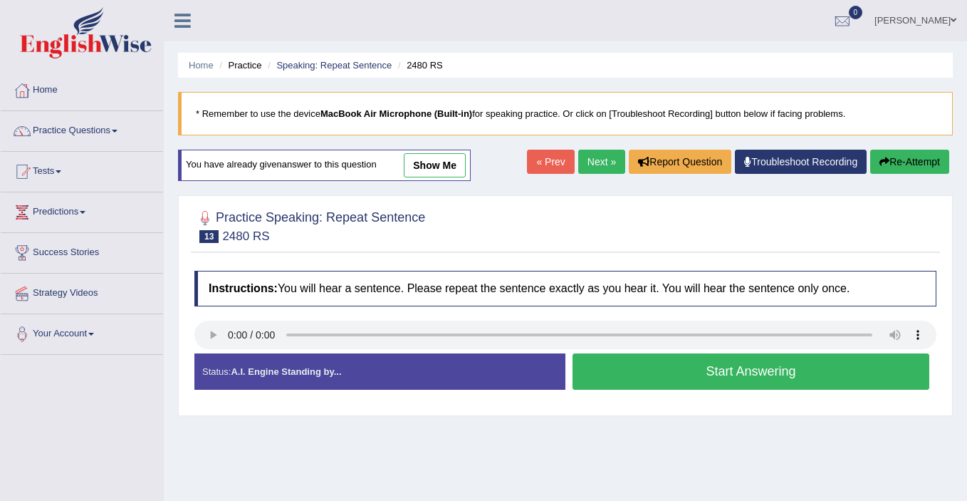
click at [713, 375] on button "Start Answering" at bounding box center [750, 371] width 357 height 36
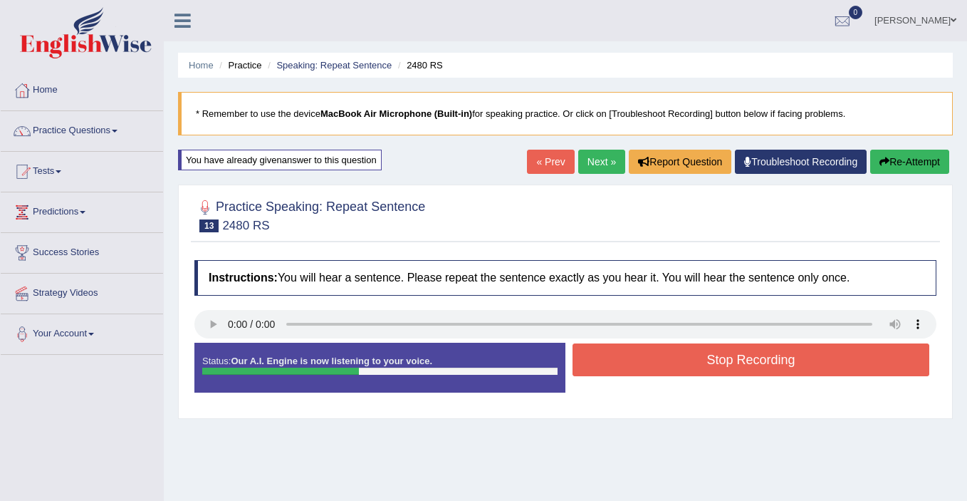
click at [606, 164] on link "Next »" at bounding box center [601, 162] width 47 height 24
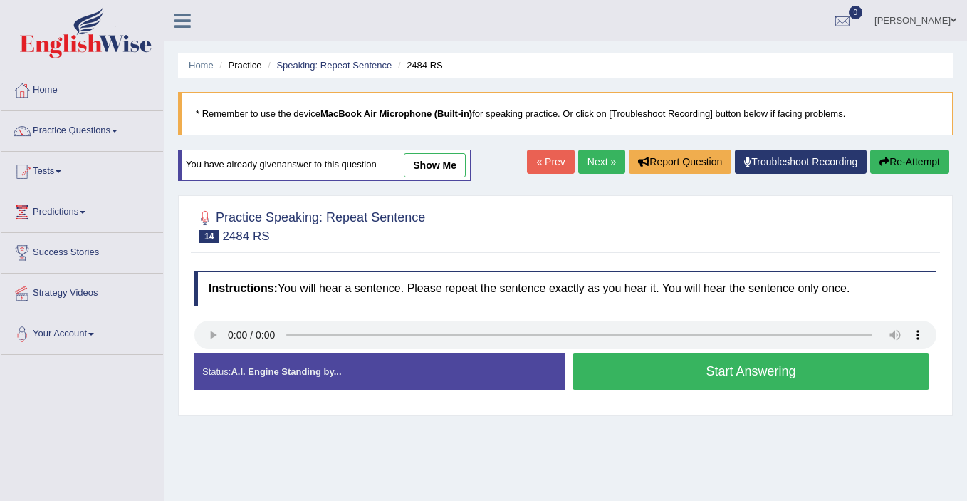
click at [707, 377] on button "Start Answering" at bounding box center [750, 371] width 357 height 36
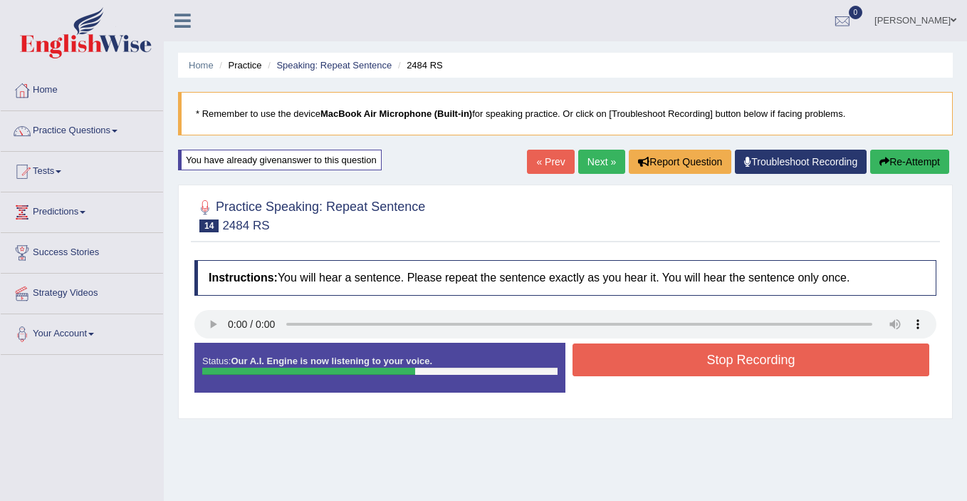
click at [713, 365] on button "Stop Recording" at bounding box center [750, 359] width 357 height 33
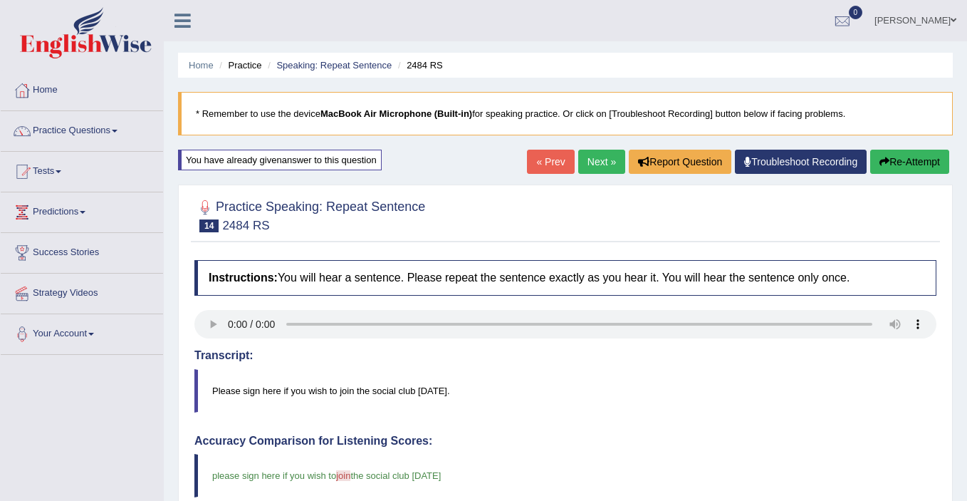
click at [586, 168] on link "Next »" at bounding box center [601, 162] width 47 height 24
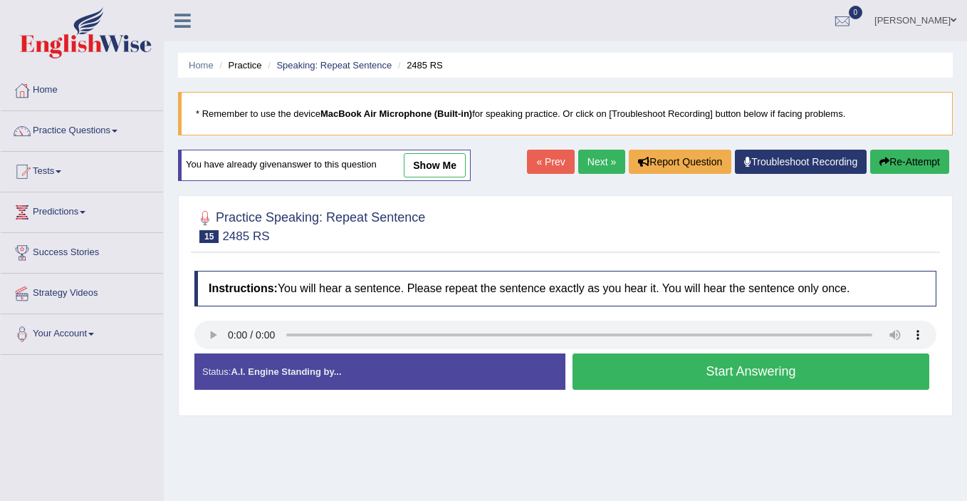
click at [671, 369] on button "Start Answering" at bounding box center [750, 371] width 357 height 36
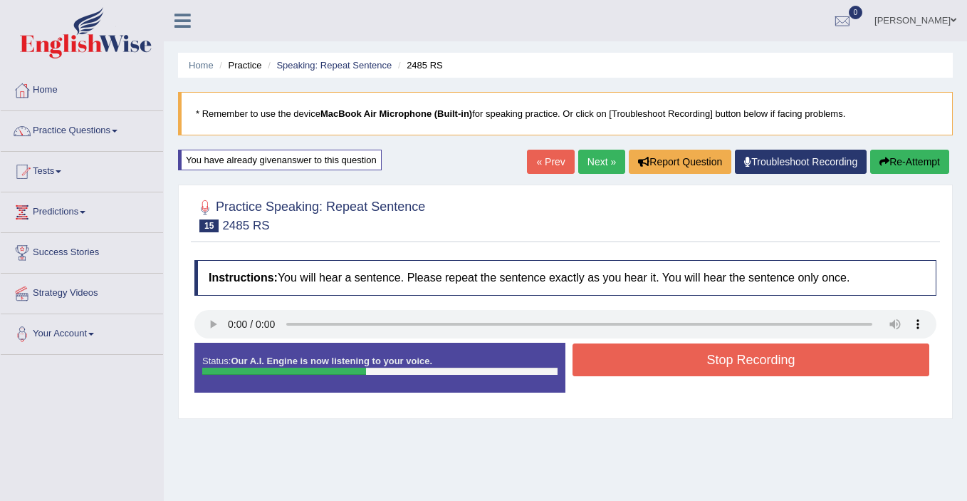
click at [671, 369] on button "Stop Recording" at bounding box center [750, 359] width 357 height 33
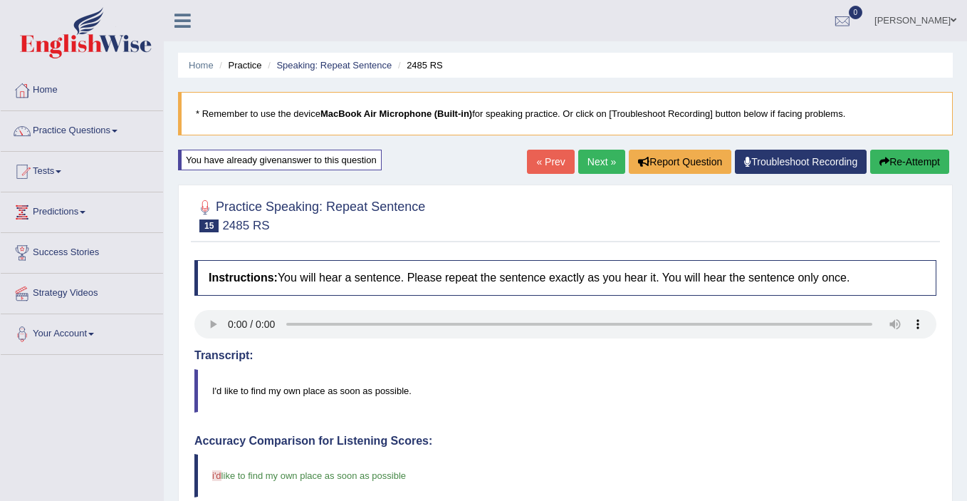
click at [587, 157] on link "Next »" at bounding box center [601, 162] width 47 height 24
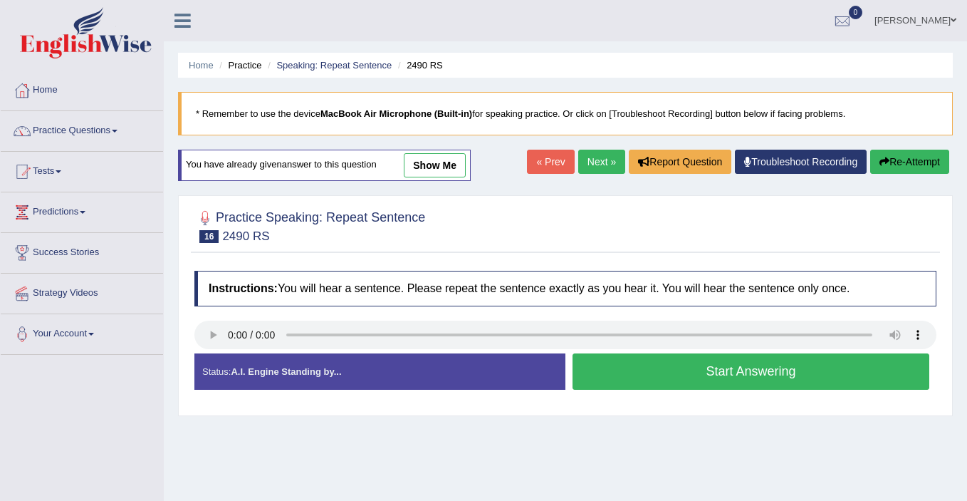
click at [653, 370] on button "Start Answering" at bounding box center [750, 371] width 357 height 36
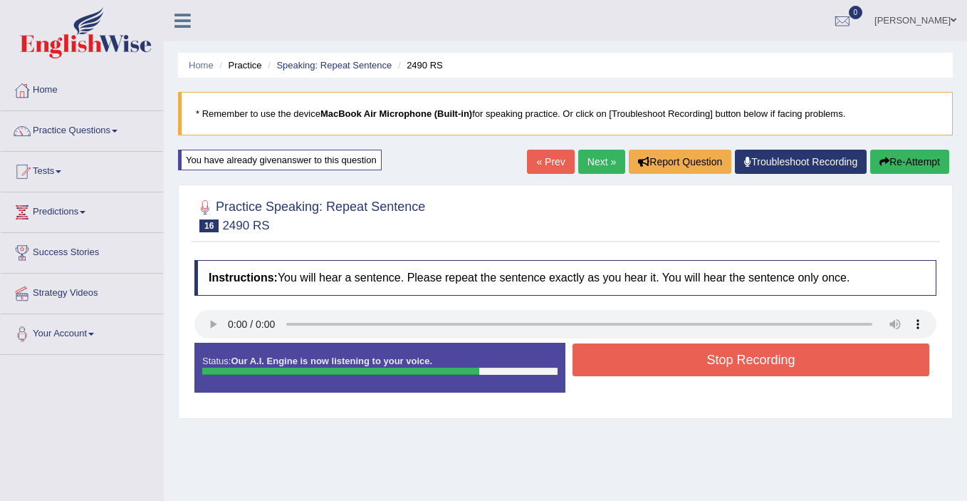
click at [653, 370] on button "Stop Recording" at bounding box center [750, 359] width 357 height 33
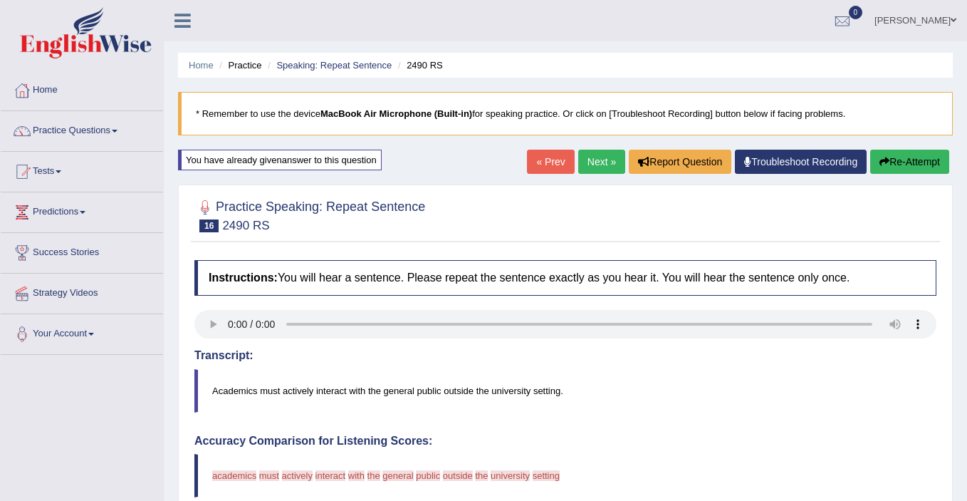
click at [593, 167] on link "Next »" at bounding box center [601, 162] width 47 height 24
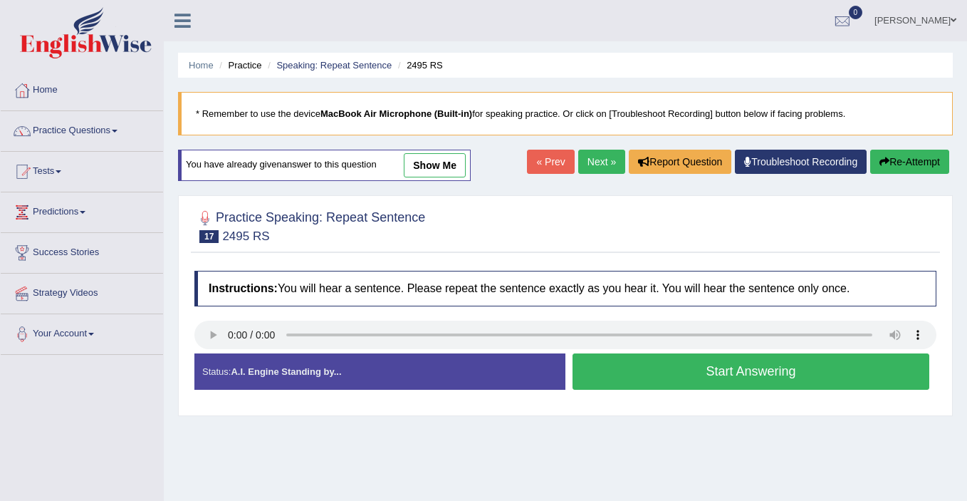
click at [704, 375] on button "Start Answering" at bounding box center [750, 371] width 357 height 36
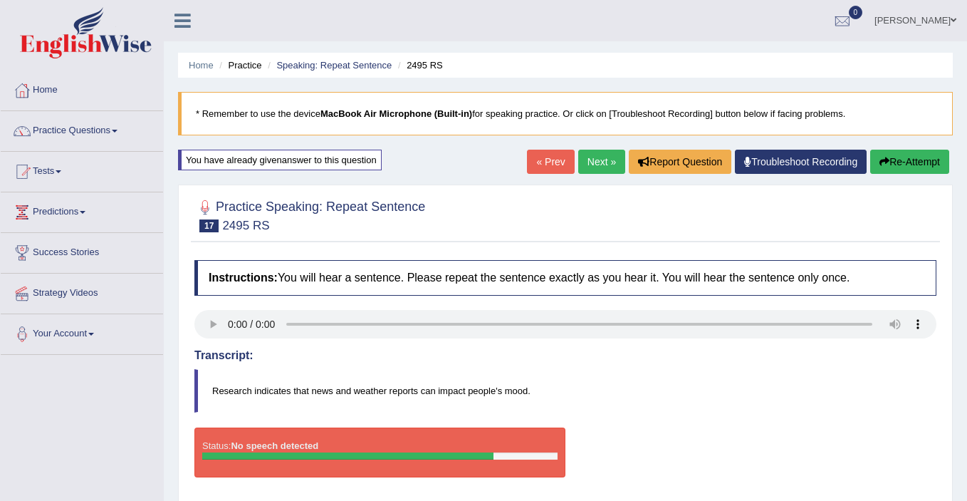
drag, startPoint x: 733, startPoint y: 364, endPoint x: 684, endPoint y: 182, distance: 188.8
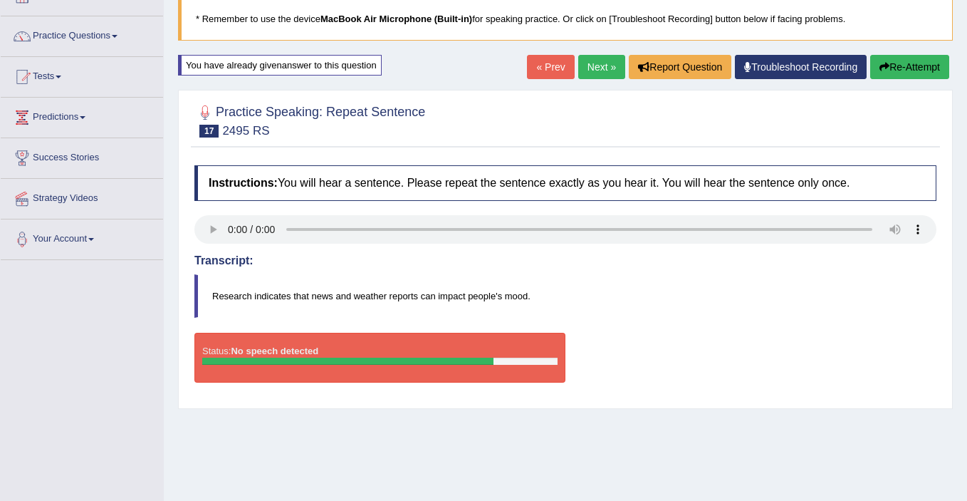
scroll to position [66, 0]
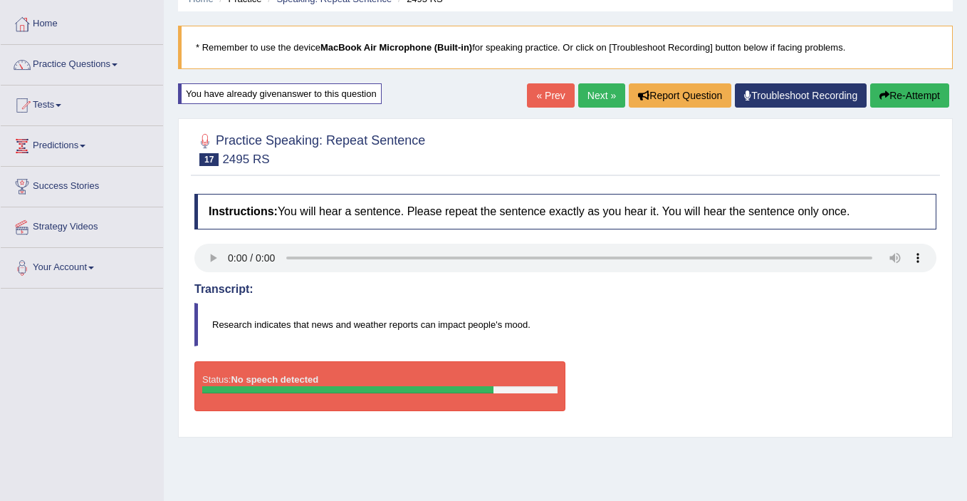
click at [904, 93] on button "Re-Attempt" at bounding box center [909, 95] width 79 height 24
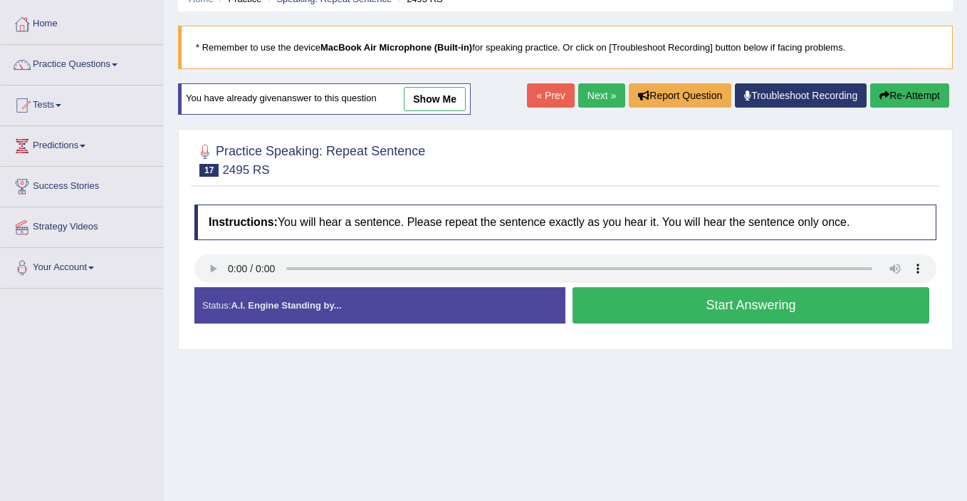
click at [687, 301] on button "Start Answering" at bounding box center [750, 305] width 357 height 36
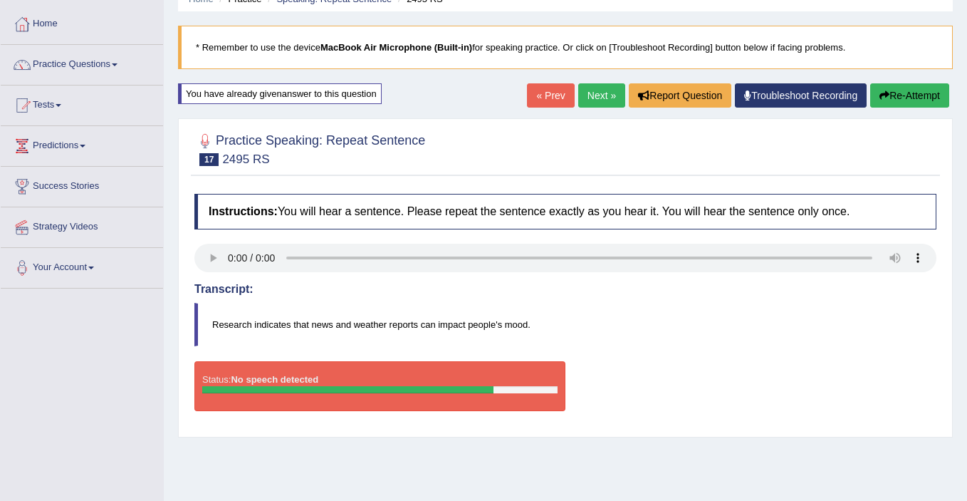
click at [318, 374] on strong "No speech detected" at bounding box center [275, 379] width 88 height 11
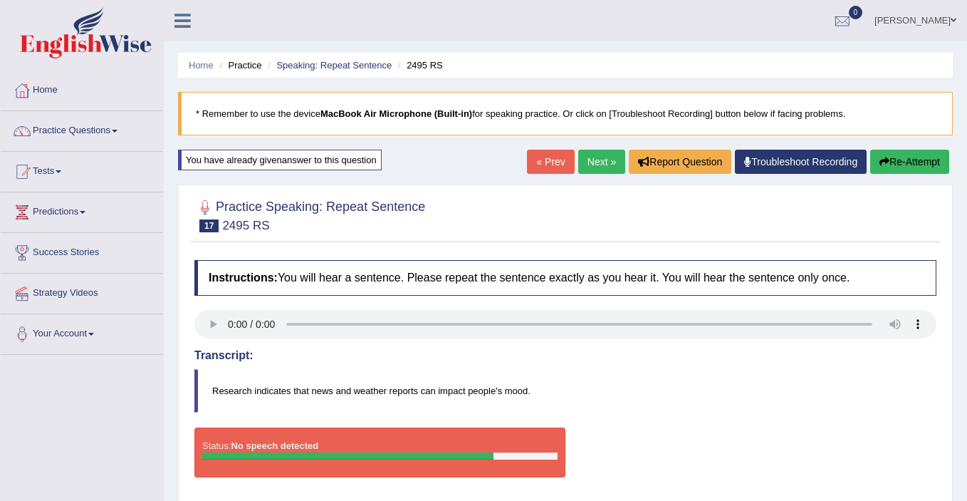
click at [592, 162] on link "Next »" at bounding box center [601, 162] width 47 height 24
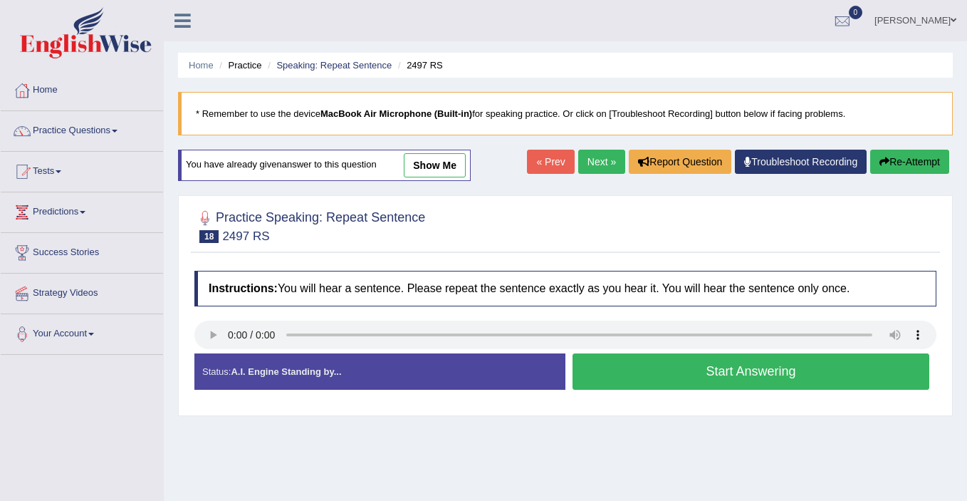
click at [744, 370] on button "Start Answering" at bounding box center [750, 371] width 357 height 36
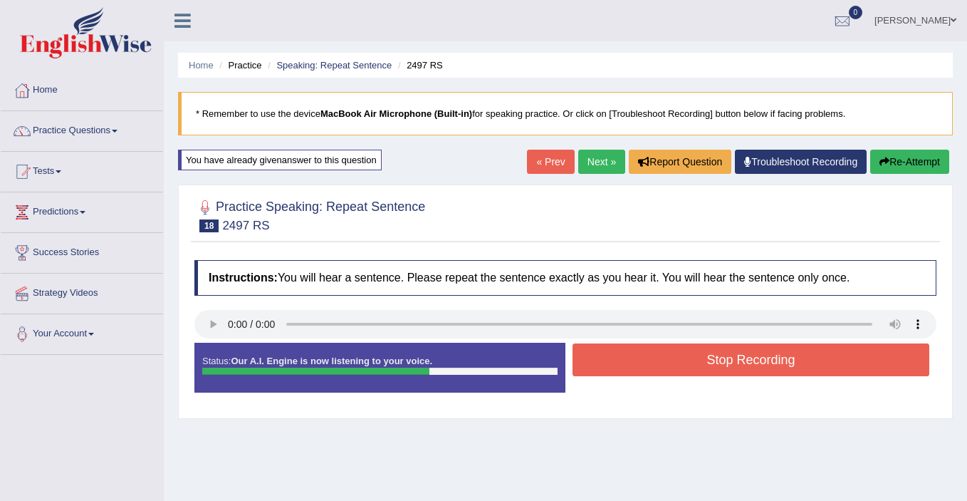
click at [744, 370] on button "Stop Recording" at bounding box center [750, 359] width 357 height 33
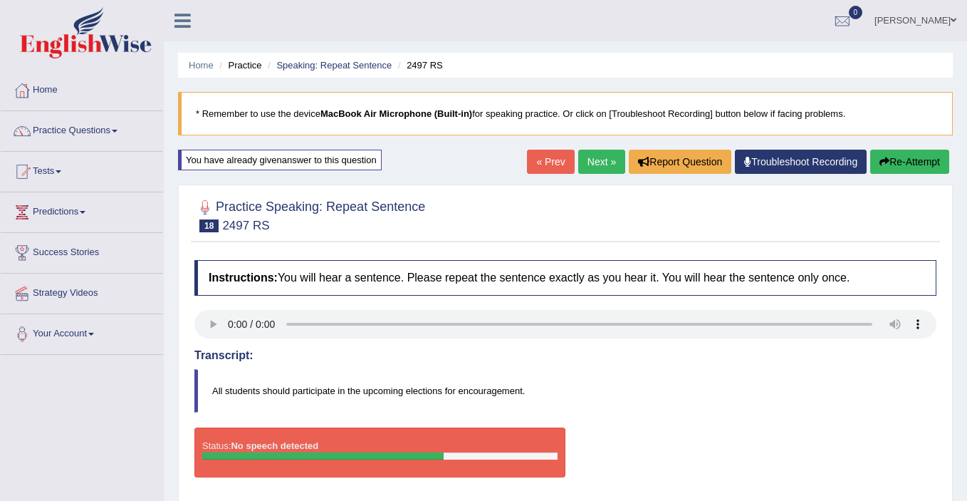
click at [899, 159] on button "Re-Attempt" at bounding box center [909, 162] width 79 height 24
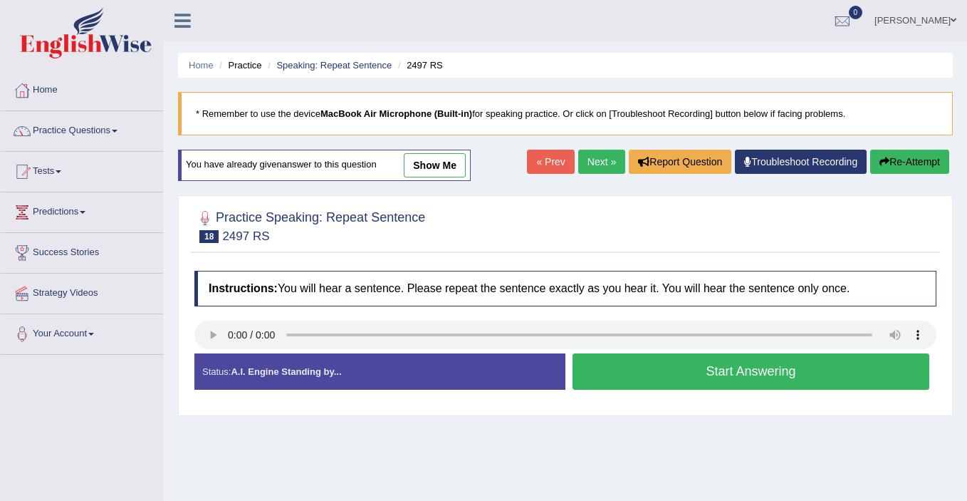
click at [697, 371] on button "Start Answering" at bounding box center [750, 371] width 357 height 36
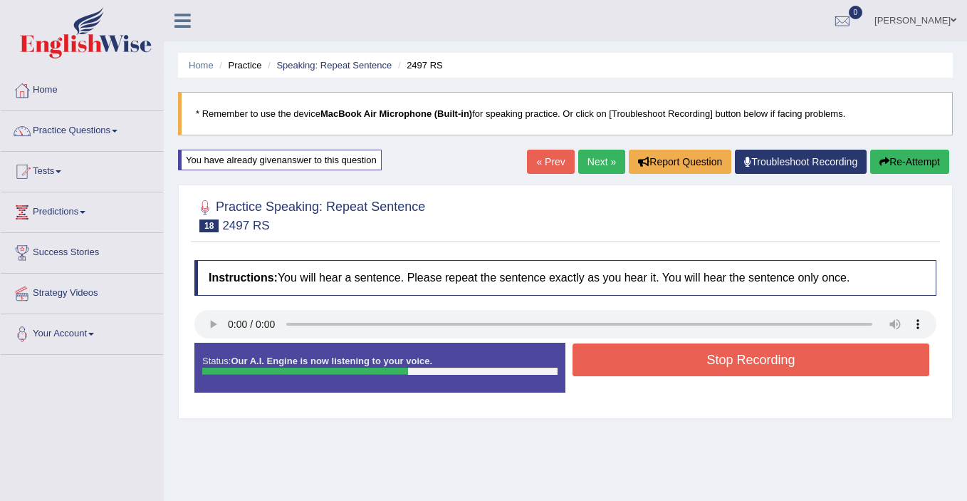
click at [707, 360] on button "Stop Recording" at bounding box center [750, 359] width 357 height 33
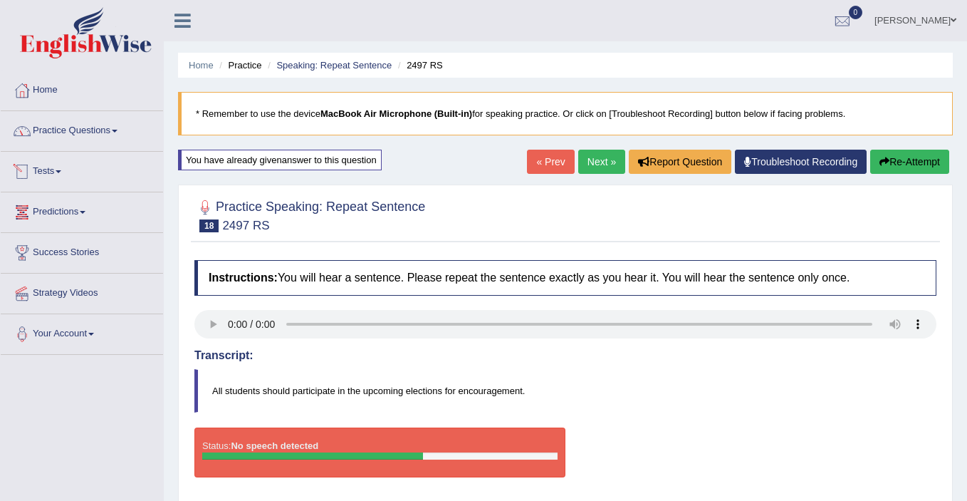
click at [61, 125] on link "Practice Questions" at bounding box center [82, 129] width 162 height 36
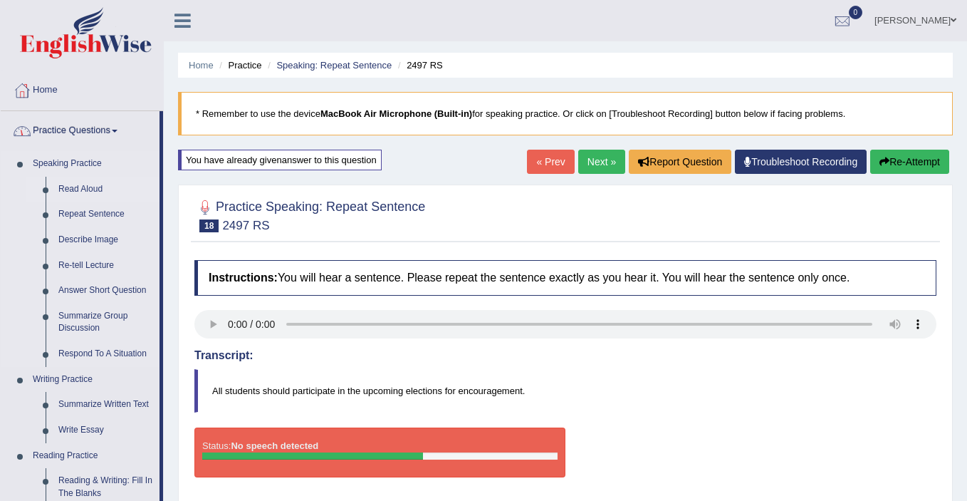
click at [75, 185] on link "Read Aloud" at bounding box center [106, 190] width 108 height 26
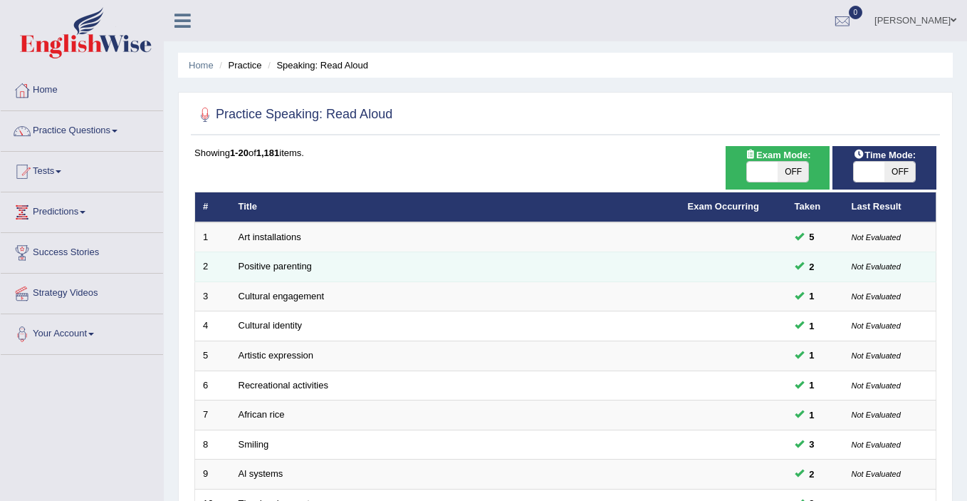
scroll to position [442, 0]
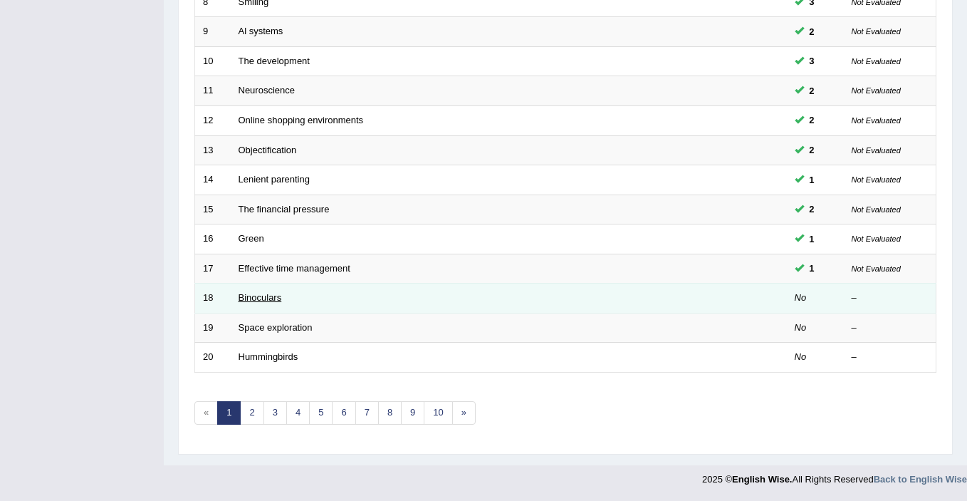
click at [244, 296] on link "Binoculars" at bounding box center [260, 297] width 43 height 11
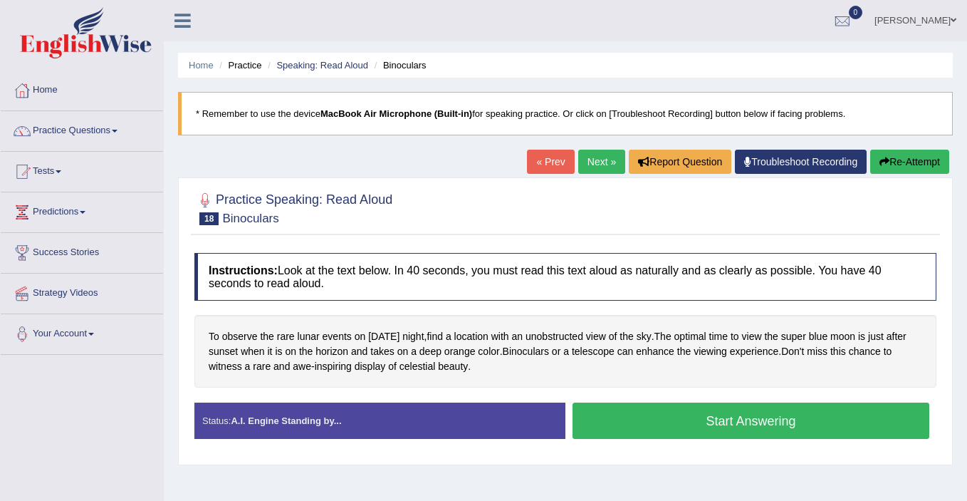
click at [667, 422] on button "Start Answering" at bounding box center [750, 420] width 357 height 36
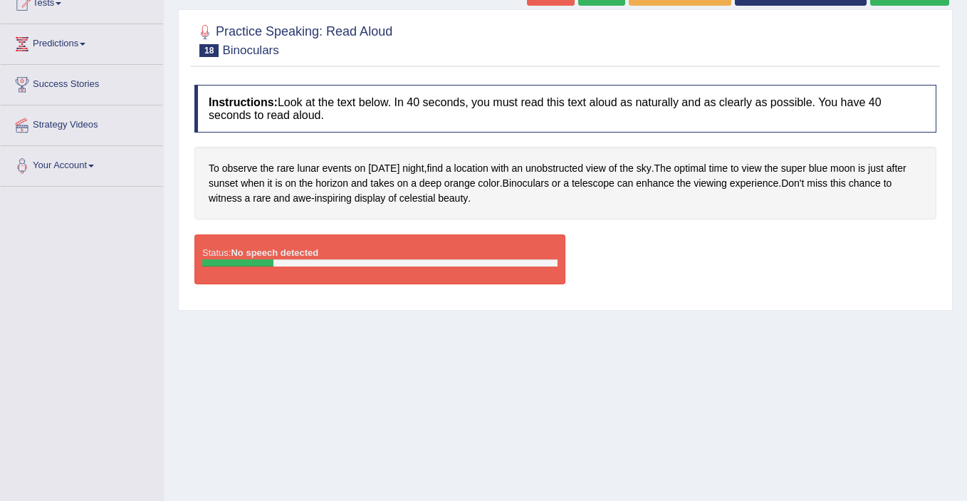
scroll to position [174, 0]
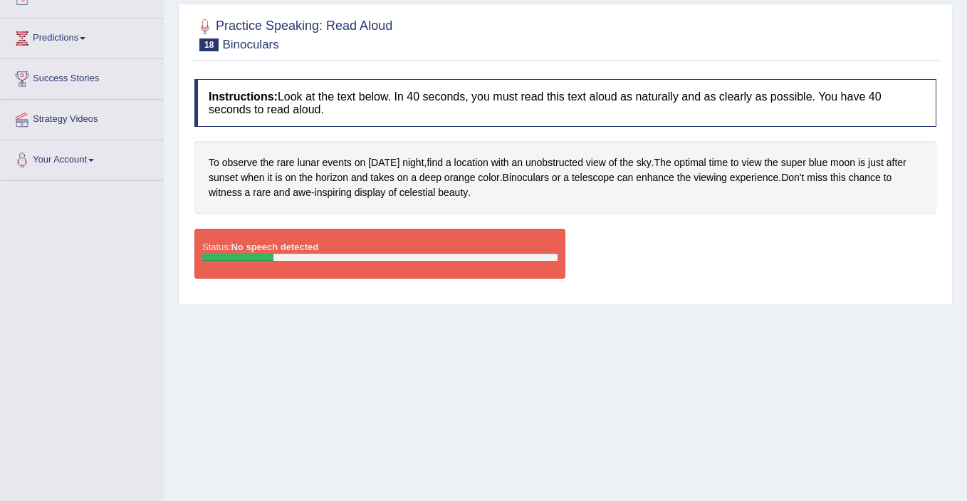
click at [362, 278] on div "Status: No speech detected" at bounding box center [379, 254] width 371 height 50
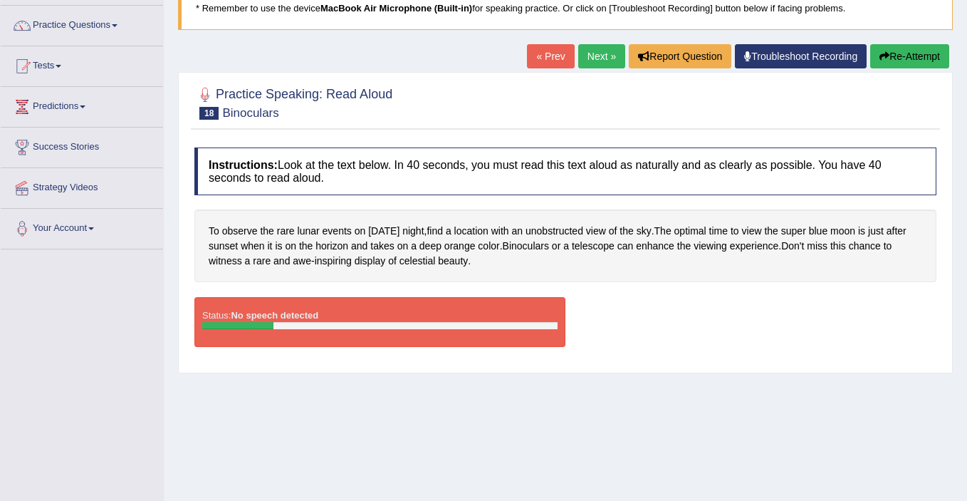
scroll to position [0, 0]
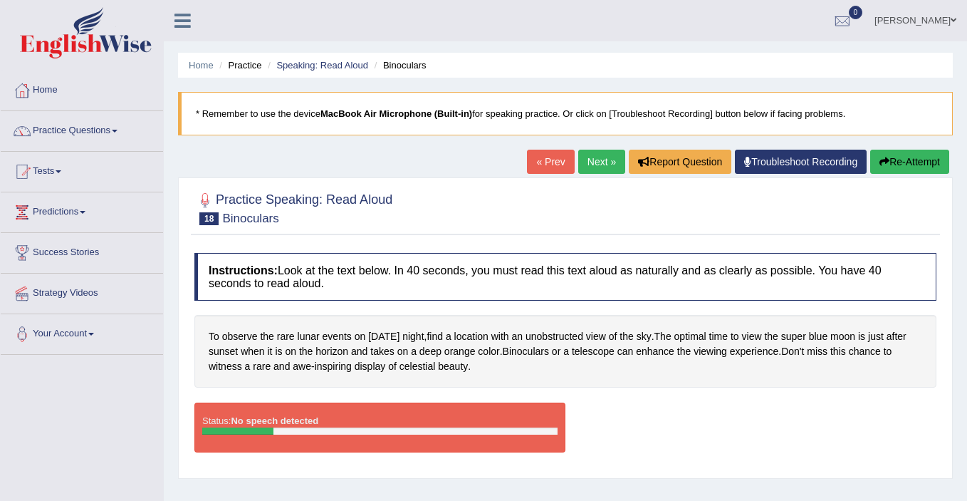
click at [582, 159] on link "Next »" at bounding box center [601, 162] width 47 height 24
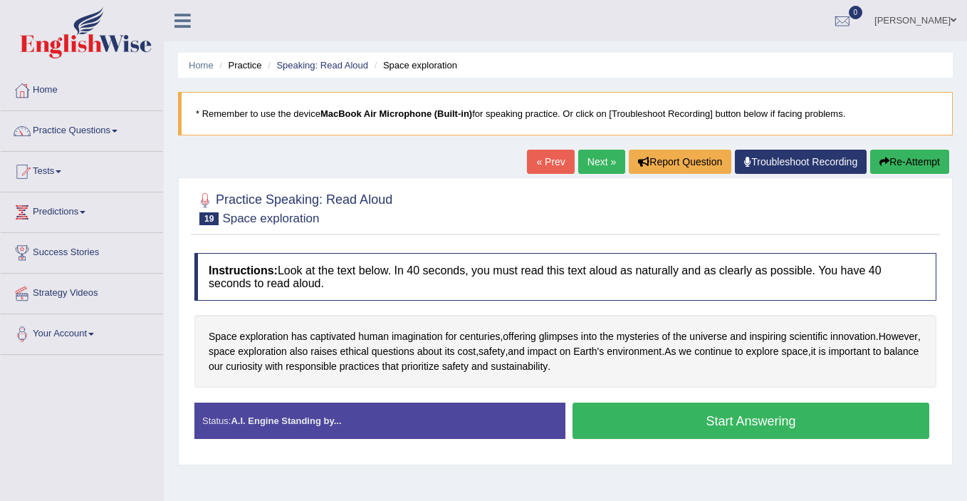
click at [669, 422] on button "Start Answering" at bounding box center [750, 420] width 357 height 36
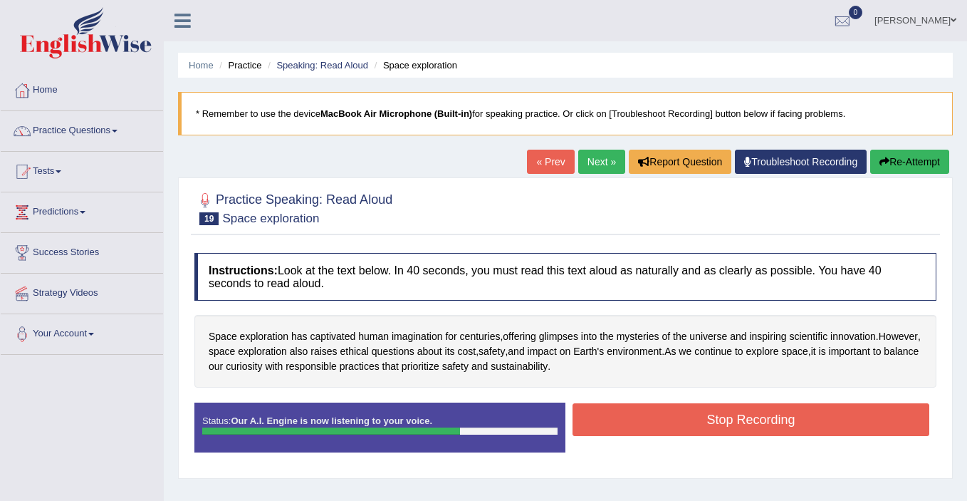
click at [729, 418] on button "Stop Recording" at bounding box center [750, 419] width 357 height 33
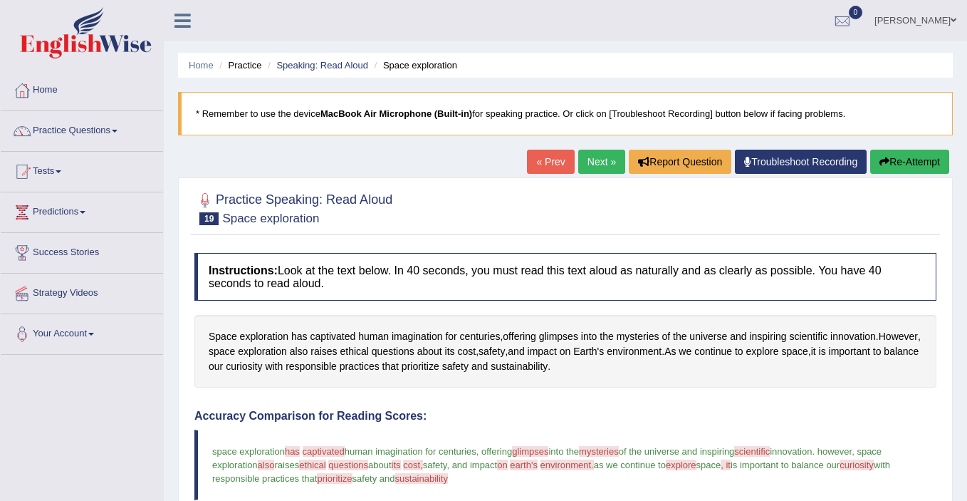
click at [597, 163] on link "Next »" at bounding box center [601, 162] width 47 height 24
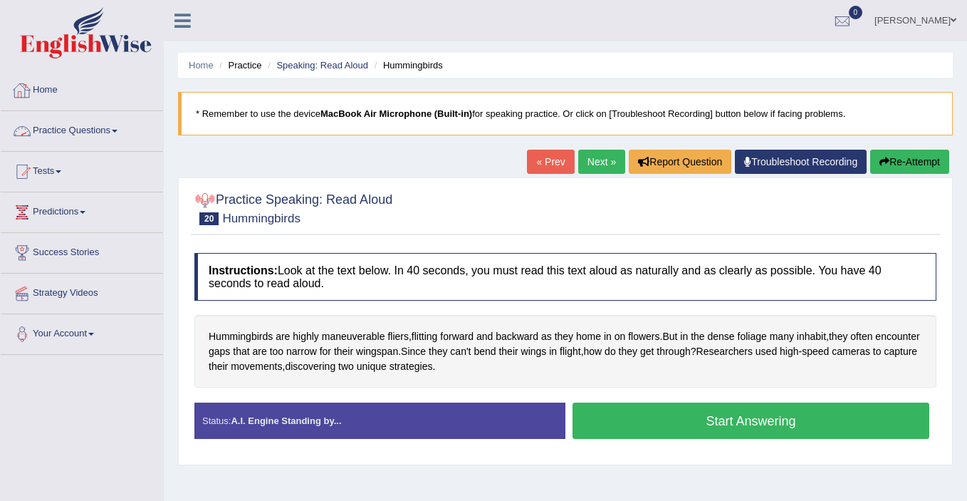
click at [105, 132] on link "Practice Questions" at bounding box center [82, 129] width 162 height 36
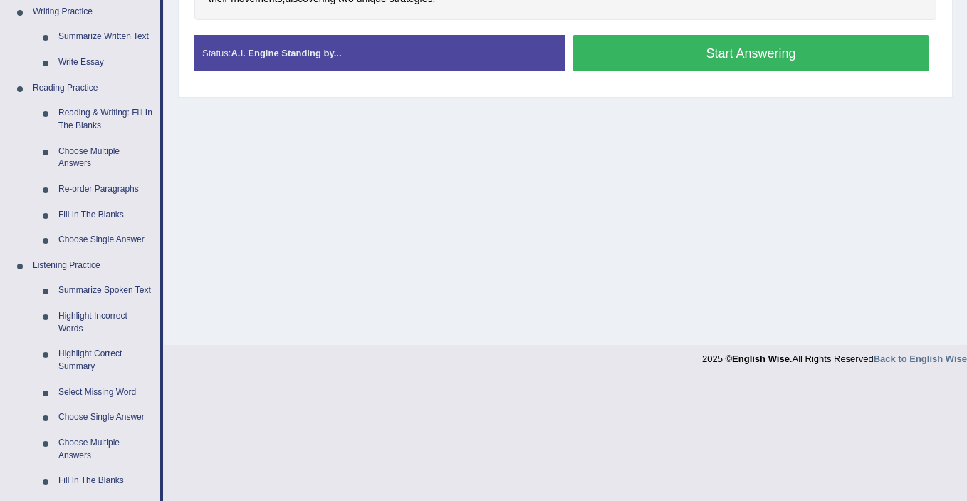
scroll to position [372, 0]
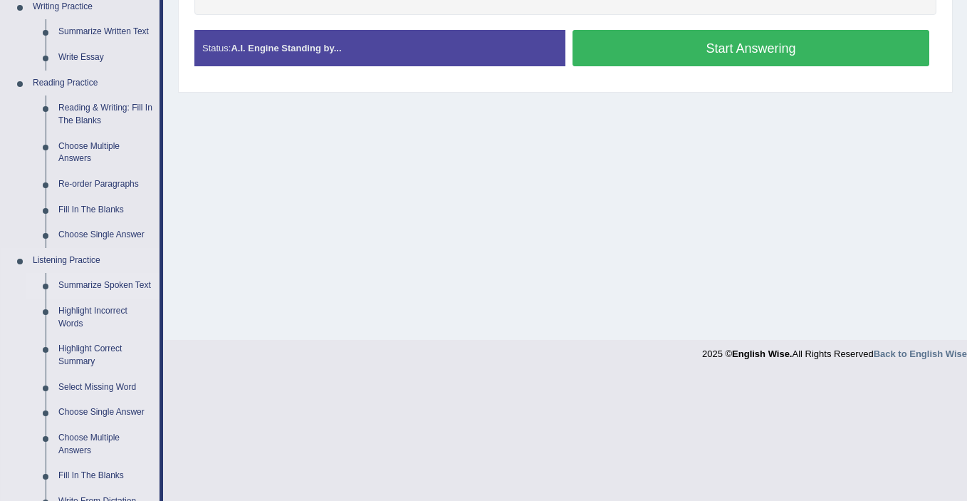
click at [74, 286] on link "Summarize Spoken Text" at bounding box center [106, 286] width 108 height 26
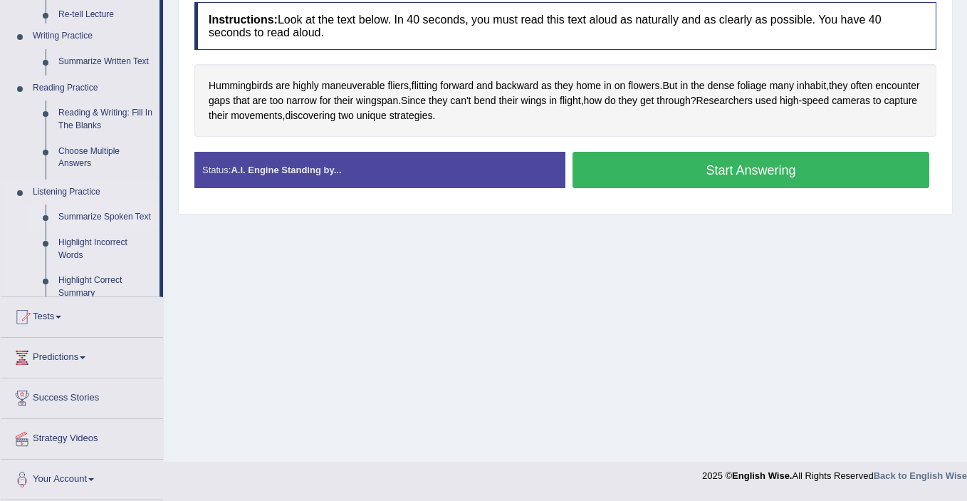
scroll to position [247, 0]
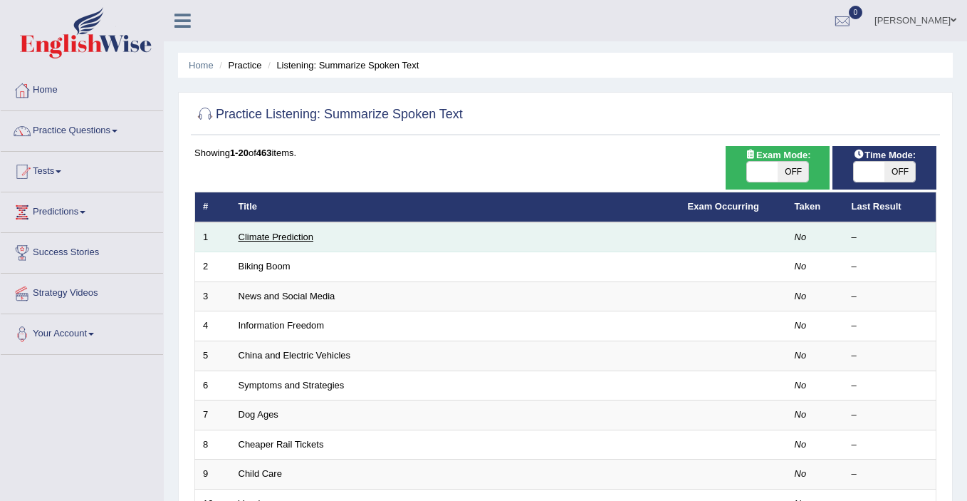
click at [253, 236] on link "Climate Prediction" at bounding box center [276, 236] width 75 height 11
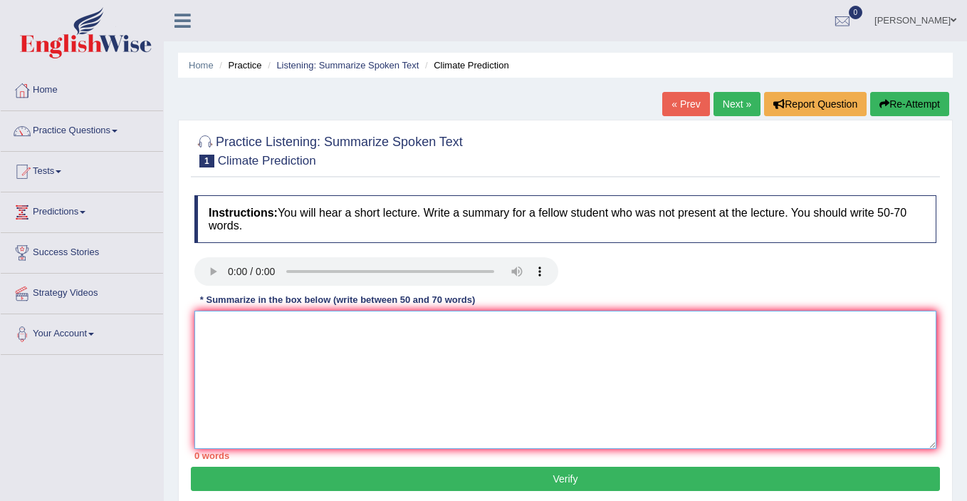
click at [241, 325] on textarea at bounding box center [565, 379] width 742 height 138
click at [234, 328] on textarea at bounding box center [565, 379] width 742 height 138
